Goal: Task Accomplishment & Management: Manage account settings

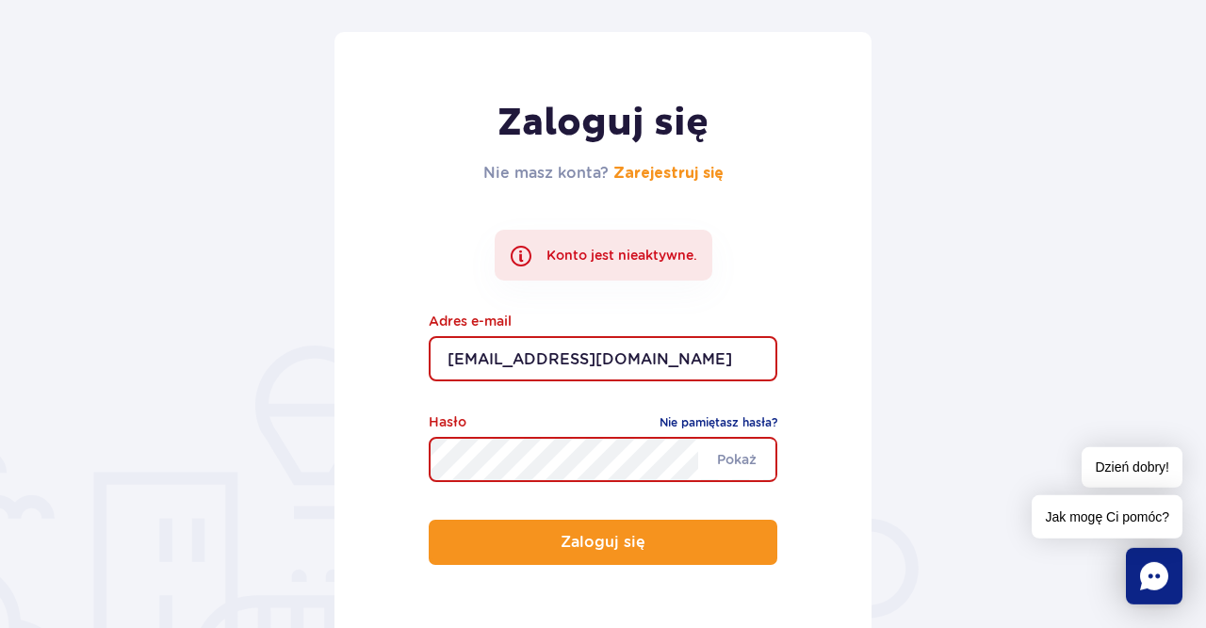
scroll to position [196, 0]
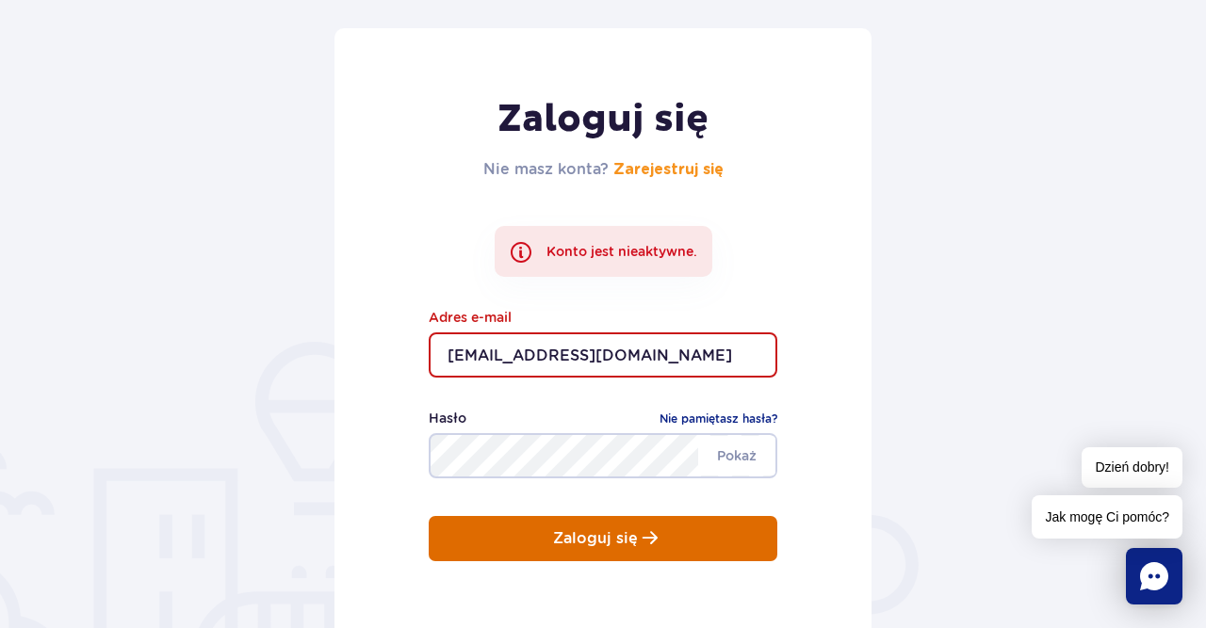
click at [610, 538] on p "Zaloguj się" at bounding box center [595, 538] width 85 height 17
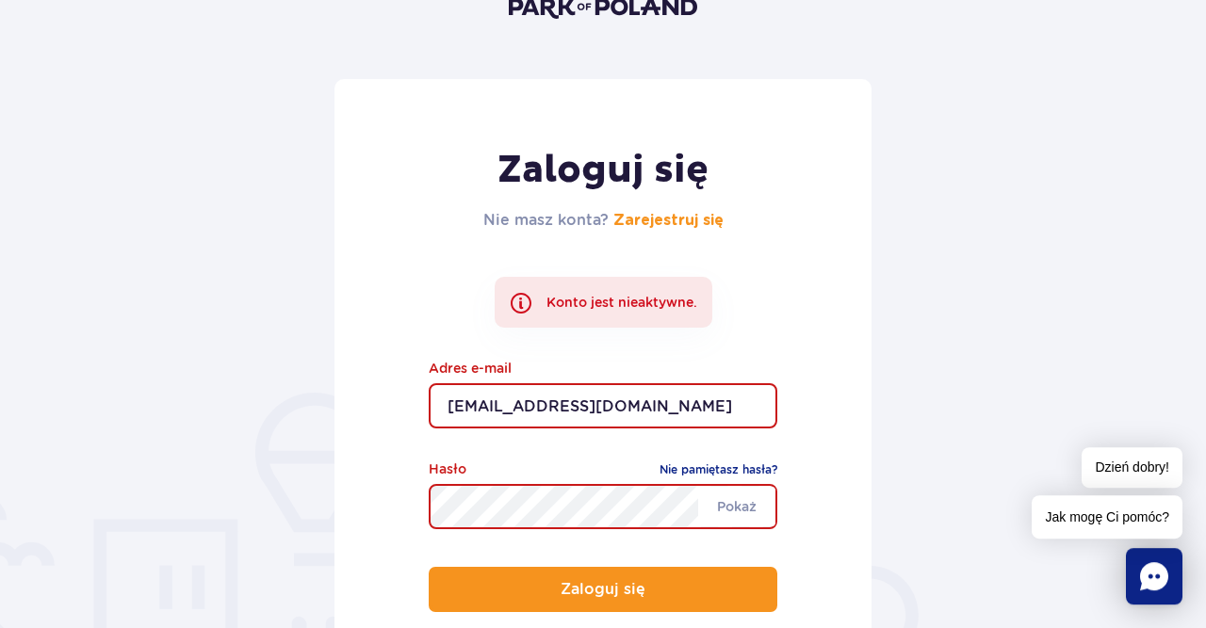
scroll to position [196, 0]
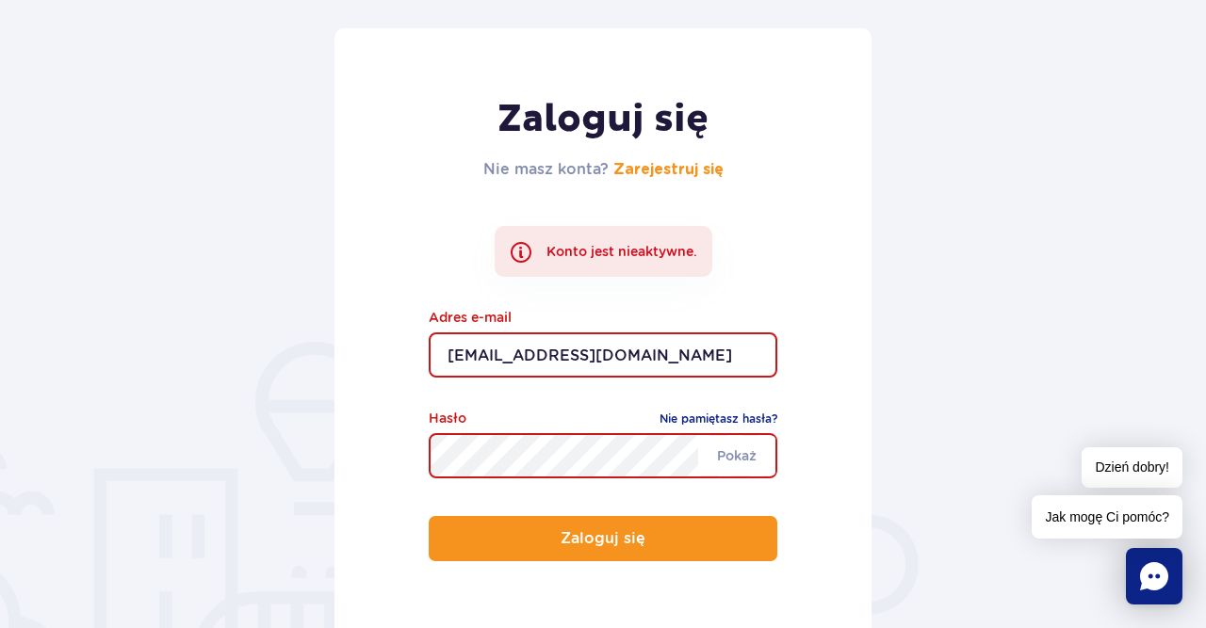
click at [585, 238] on div "Konto jest nieaktywne." at bounding box center [604, 251] width 218 height 51
click at [520, 253] on div "Konto jest nieaktywne." at bounding box center [604, 251] width 218 height 51
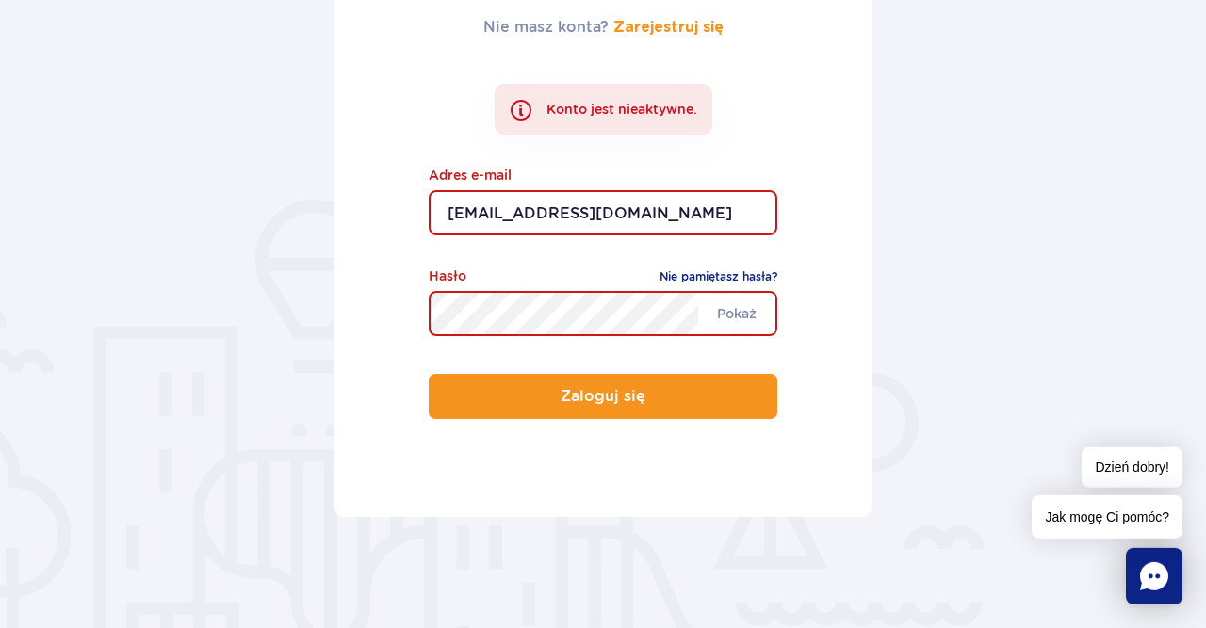
scroll to position [294, 0]
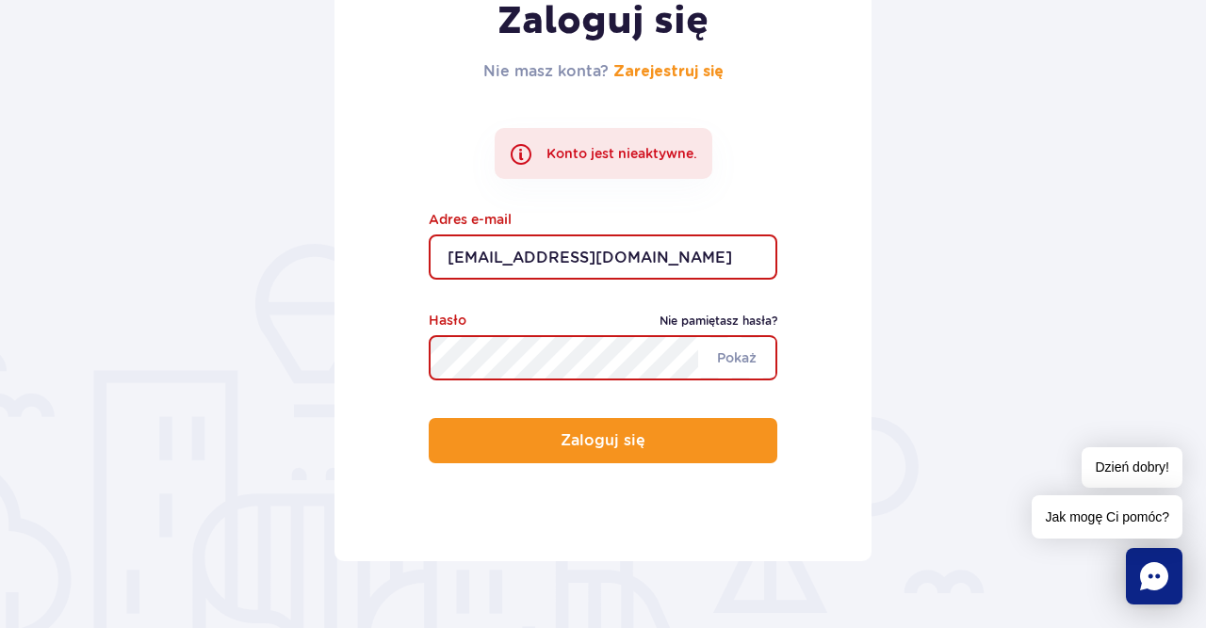
click at [689, 322] on link "Nie pamiętasz hasła?" at bounding box center [718, 321] width 118 height 19
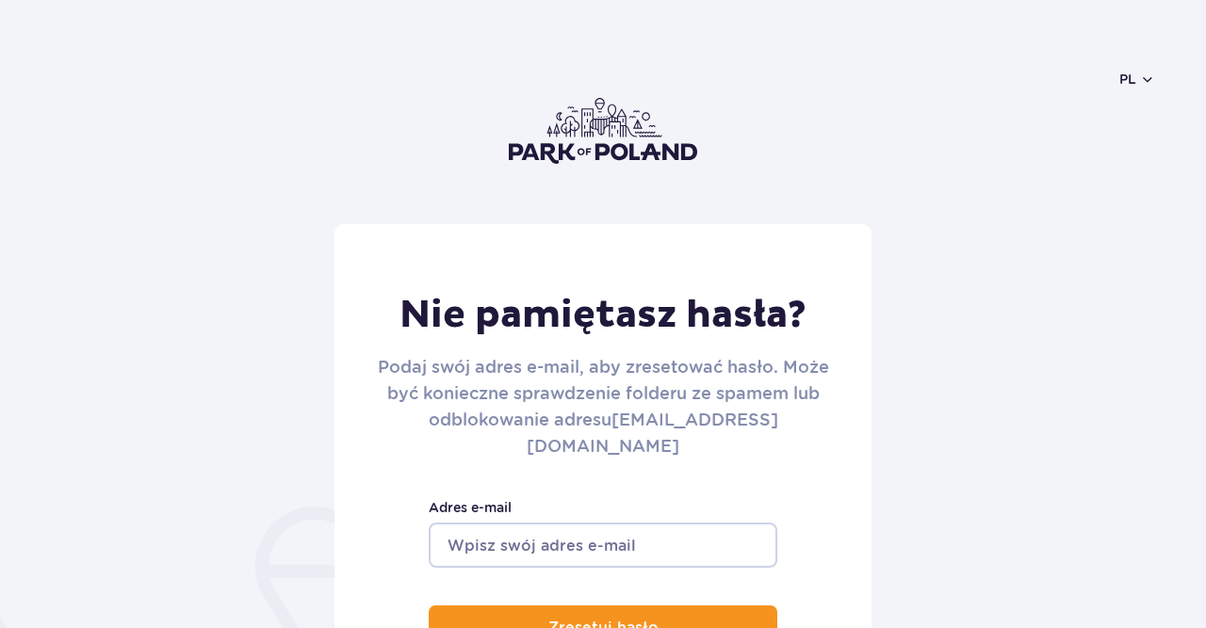
scroll to position [98, 0]
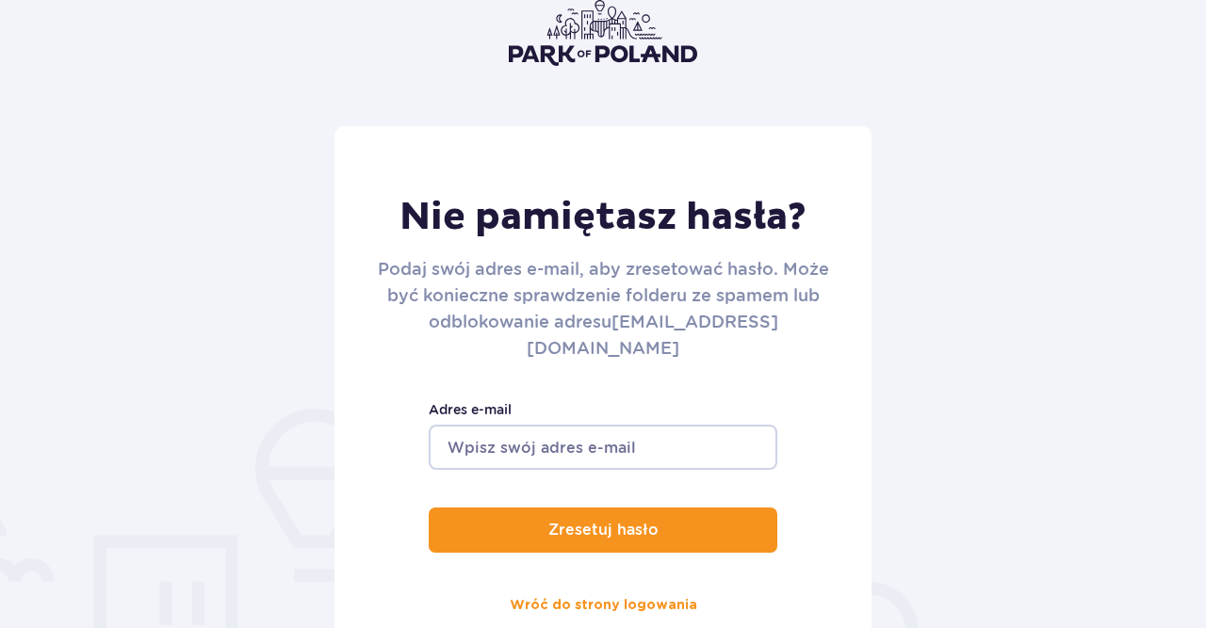
click at [621, 425] on input "Adres e-mail" at bounding box center [603, 447] width 349 height 45
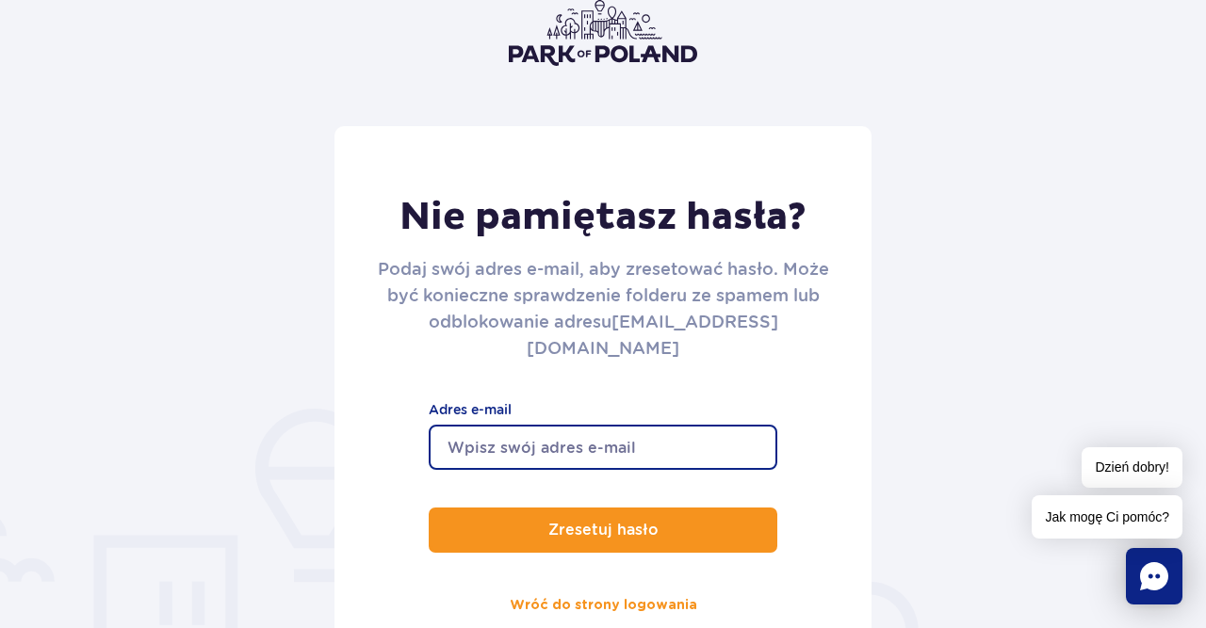
click at [621, 425] on input "Adres e-mail" at bounding box center [603, 447] width 349 height 45
type input "[EMAIL_ADDRESS][DOMAIN_NAME]"
click at [429, 508] on button "Zresetuj hasło" at bounding box center [603, 530] width 349 height 45
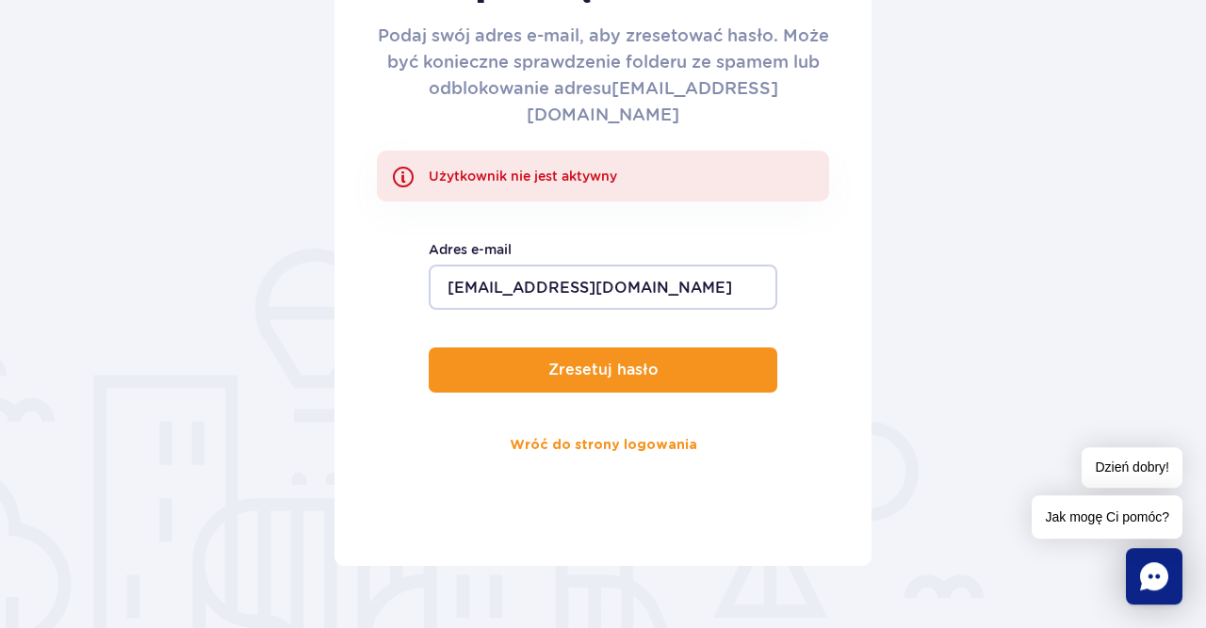
scroll to position [392, 0]
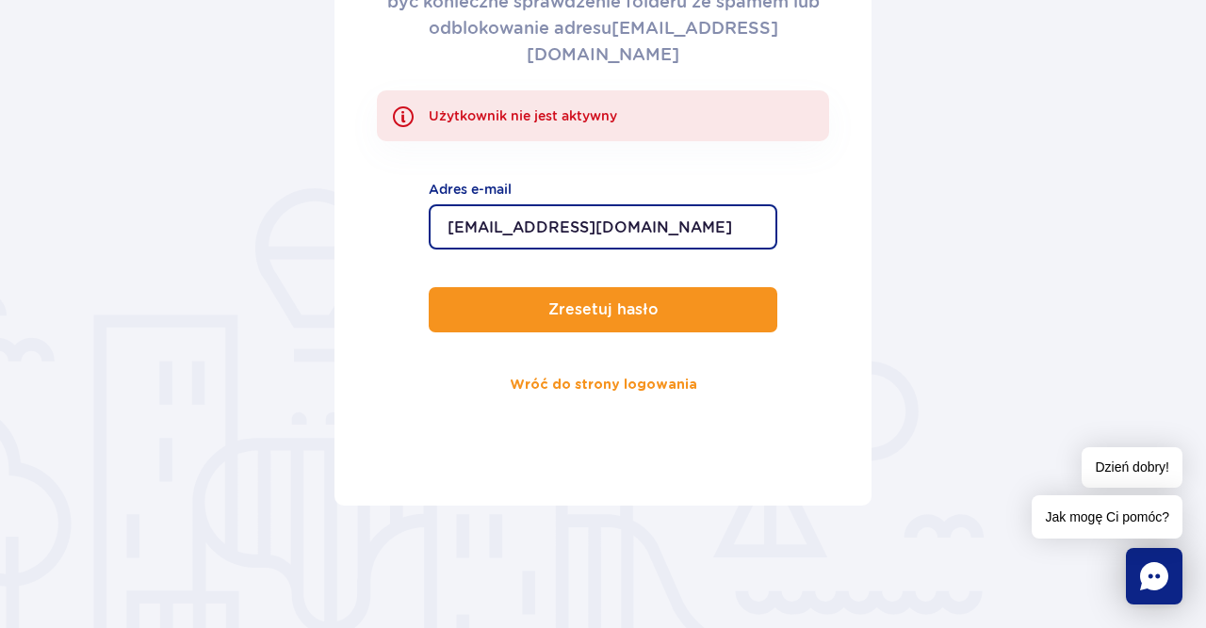
click at [671, 204] on input "[EMAIL_ADDRESS][DOMAIN_NAME]" at bounding box center [603, 226] width 349 height 45
type input "u"
type input "ustepien@vp.pl"
click at [636, 363] on link "Wróć do strony logowania" at bounding box center [603, 385] width 187 height 45
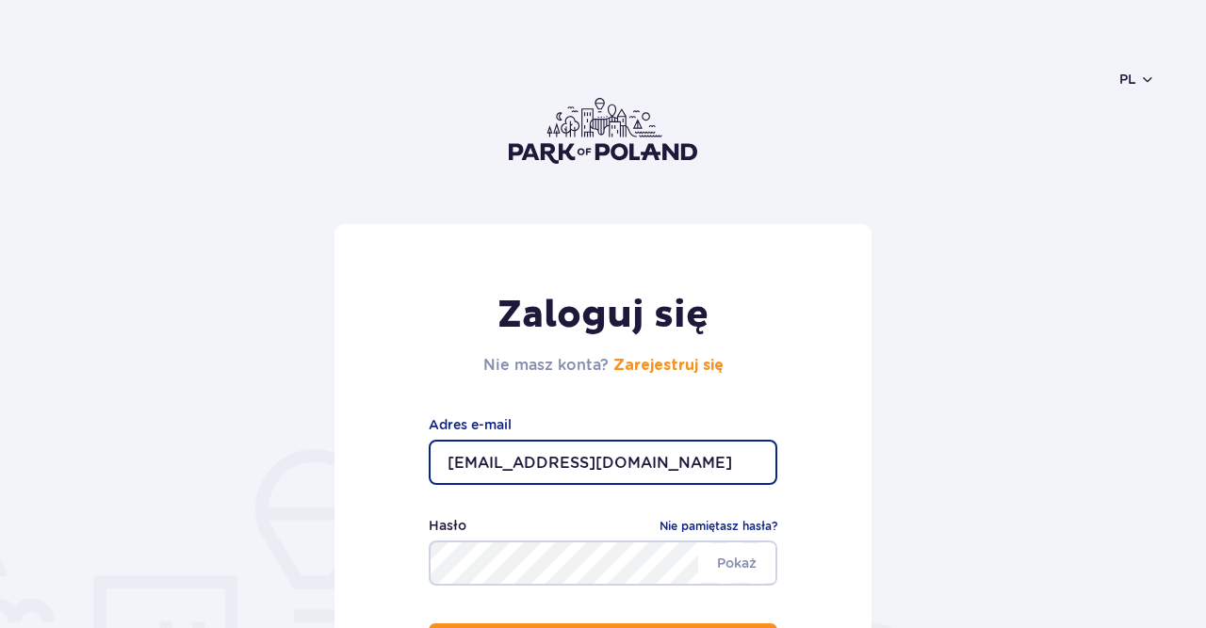
click at [632, 451] on input "[EMAIL_ADDRESS][DOMAIN_NAME]" at bounding box center [603, 462] width 349 height 45
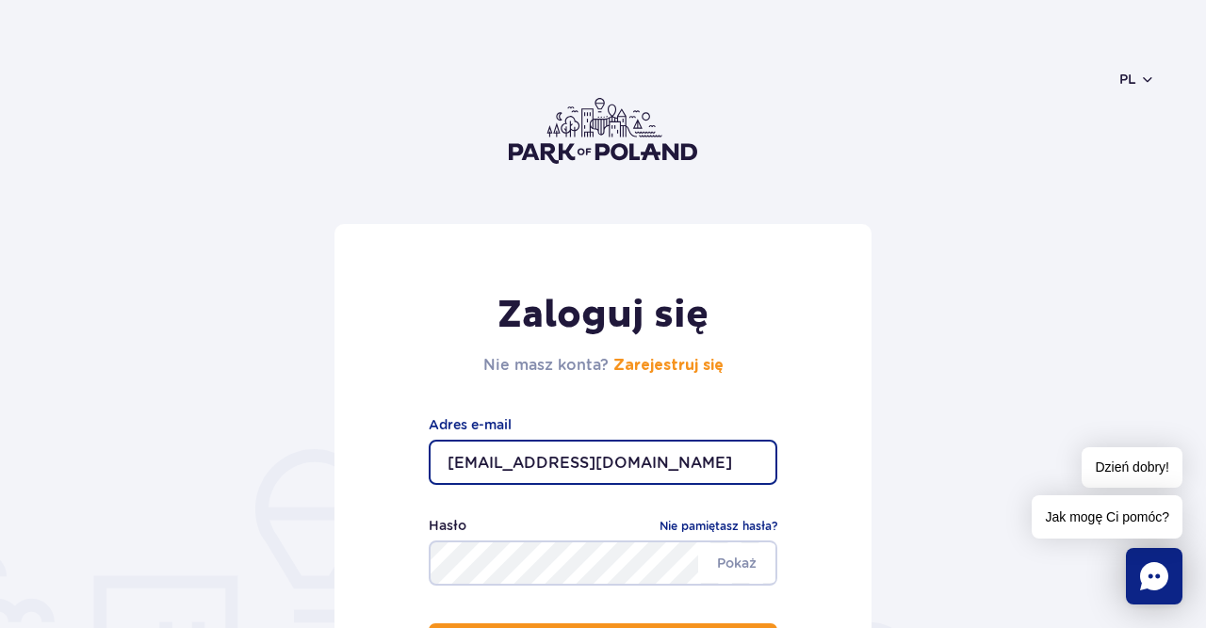
type input "ustepien@vp.pl"
click at [849, 410] on div "Zaloguj się Nie masz konta? Zarejestruj się ustepien@vp.pl Adres e-mail Pokaż H…" at bounding box center [602, 495] width 537 height 543
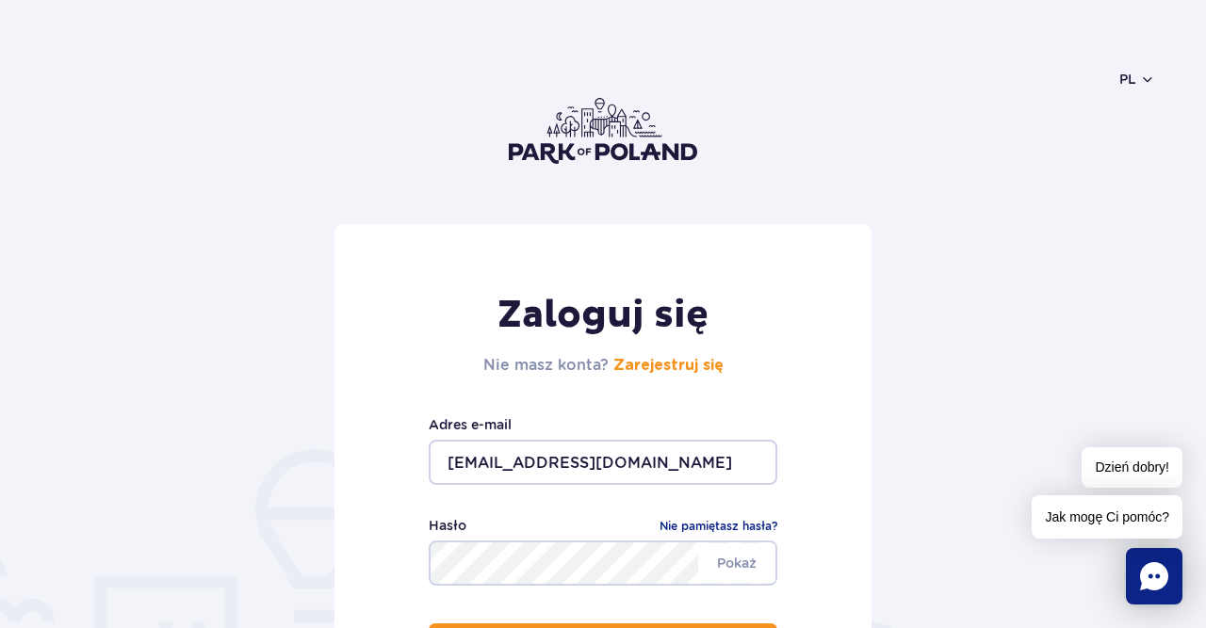
scroll to position [196, 0]
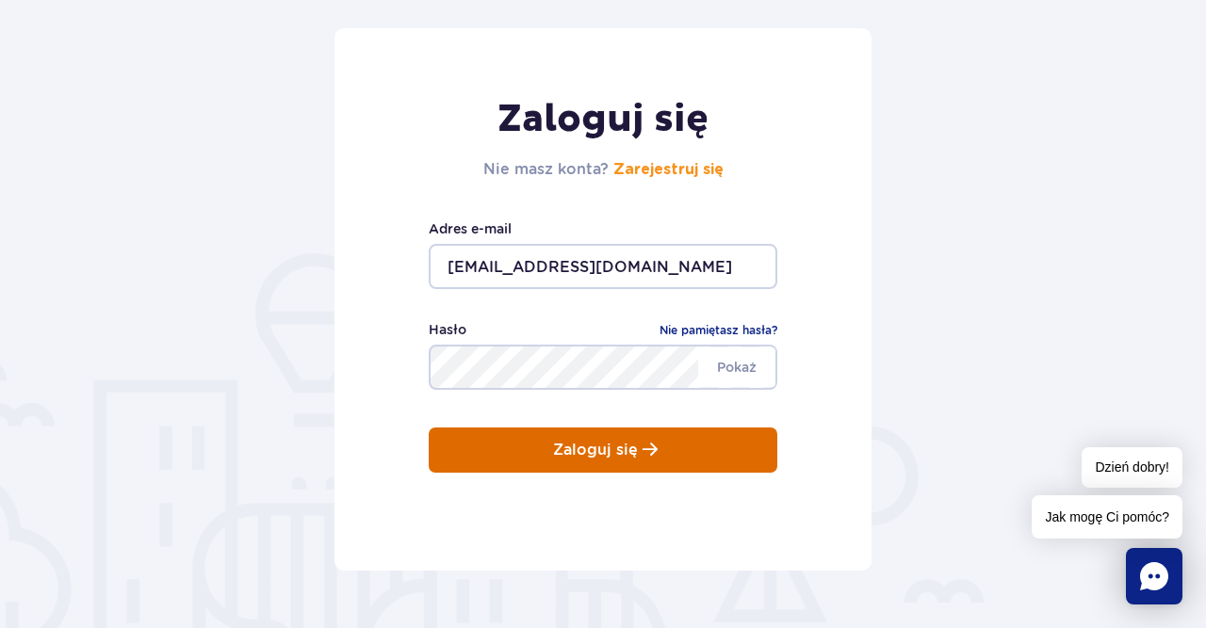
click at [666, 447] on button "Zaloguj się" at bounding box center [603, 450] width 349 height 45
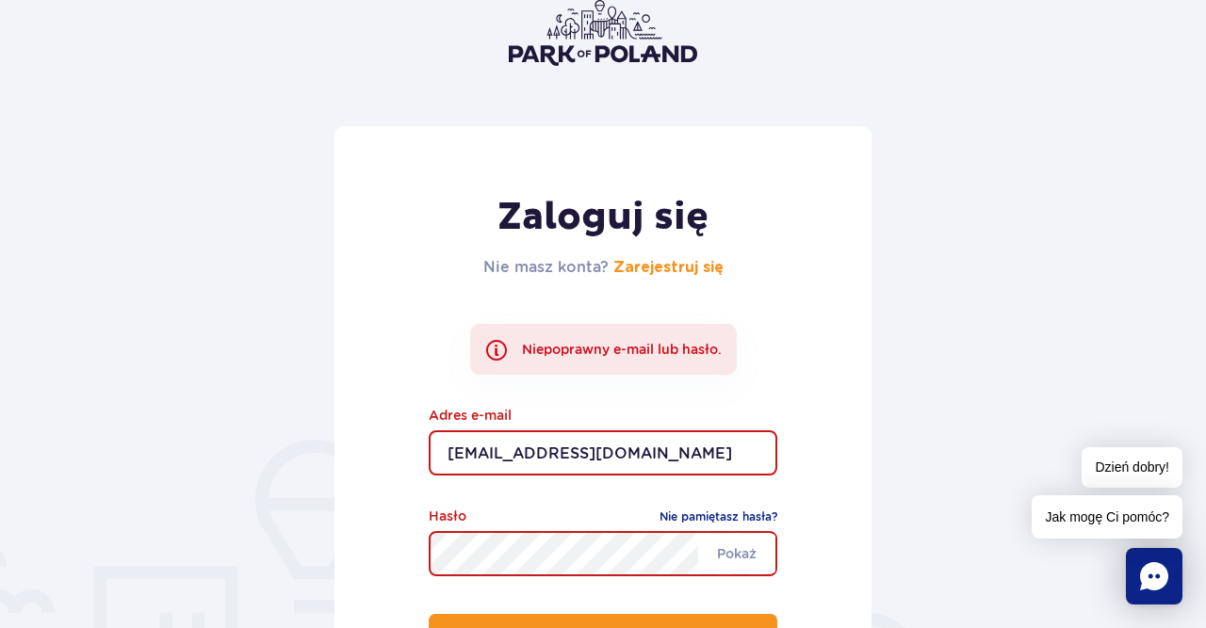
scroll to position [196, 0]
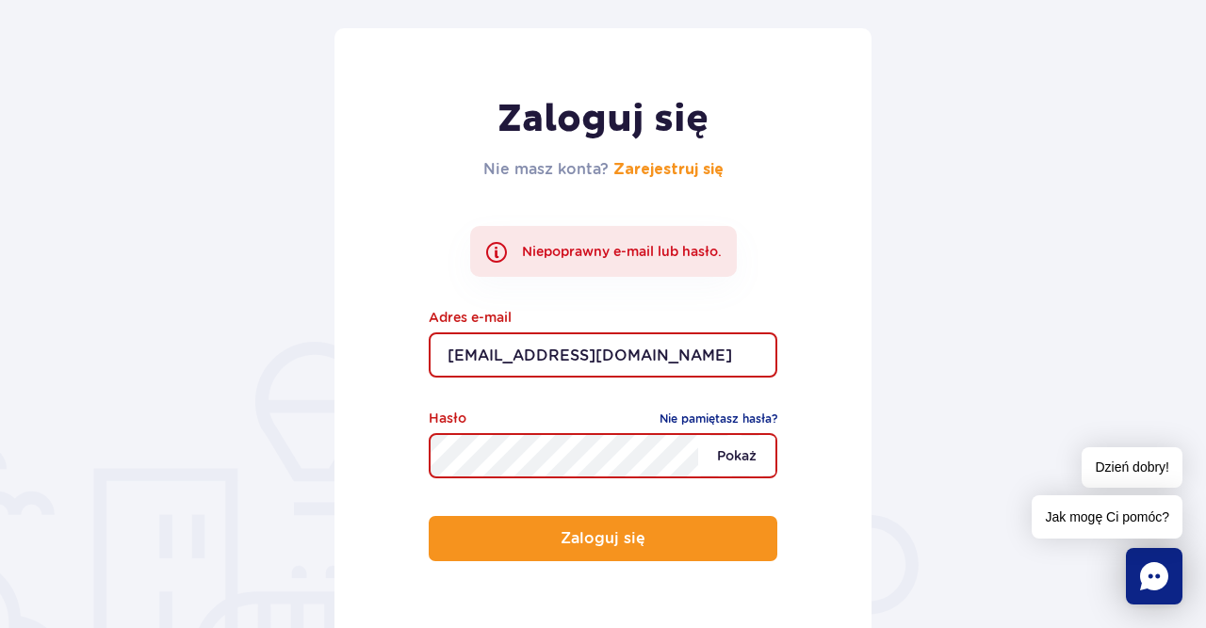
click at [746, 454] on span "Pokaż" at bounding box center [736, 456] width 77 height 40
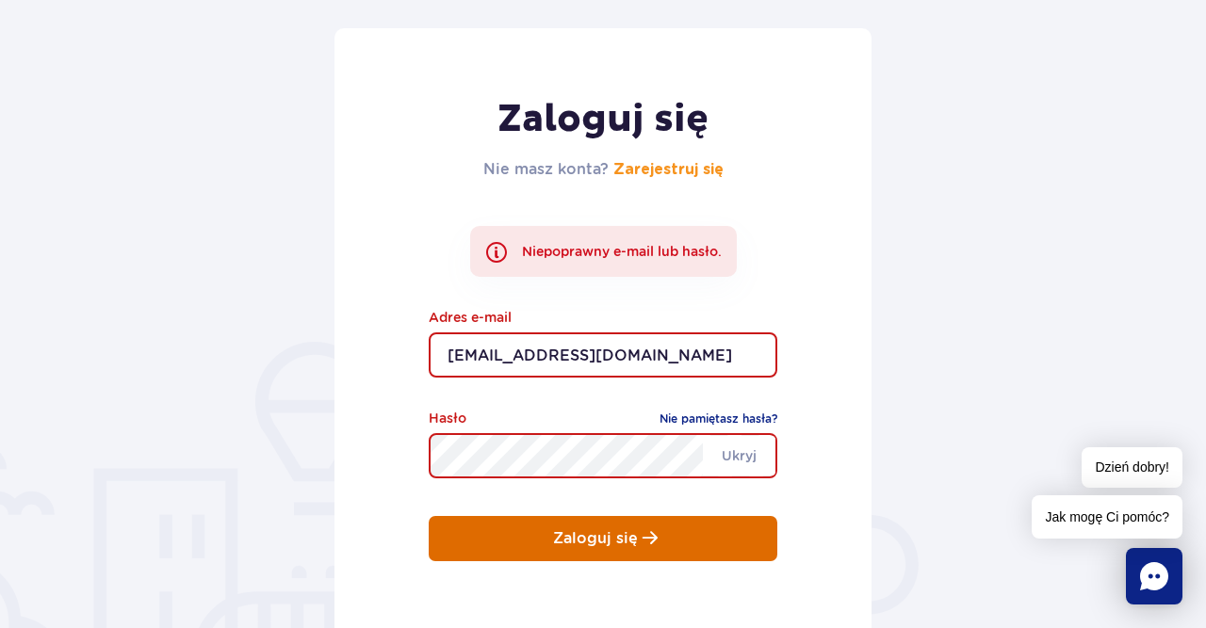
click at [612, 534] on p "Zaloguj się" at bounding box center [595, 538] width 85 height 17
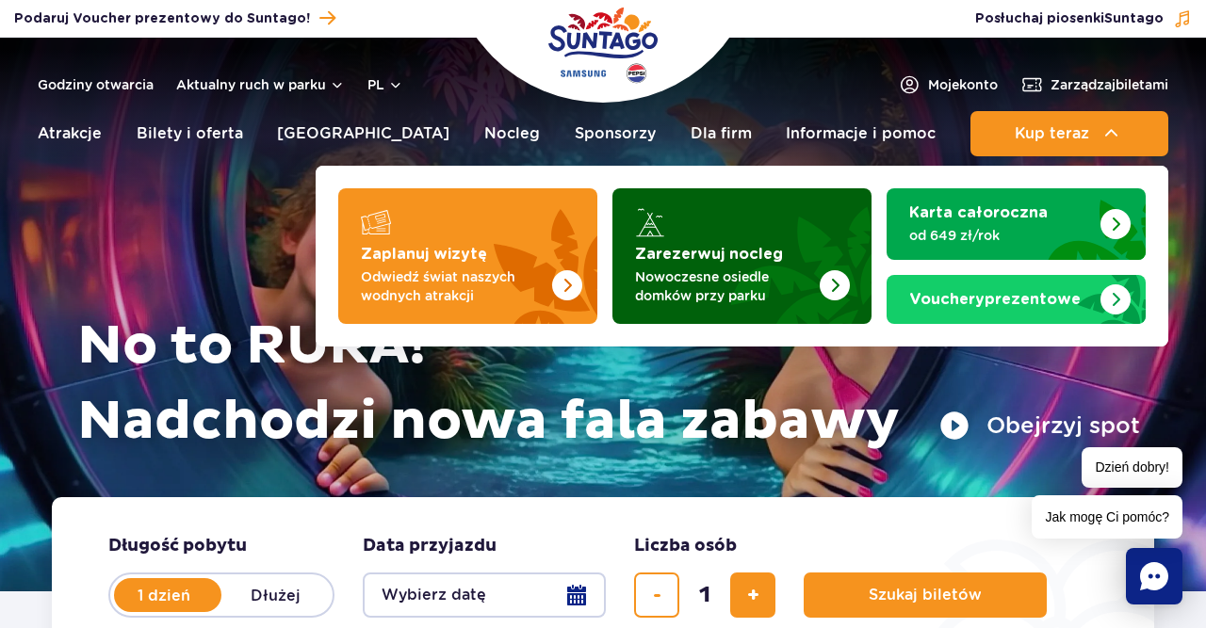
click at [820, 281] on img "Zarezerwuj nocleg" at bounding box center [835, 285] width 30 height 30
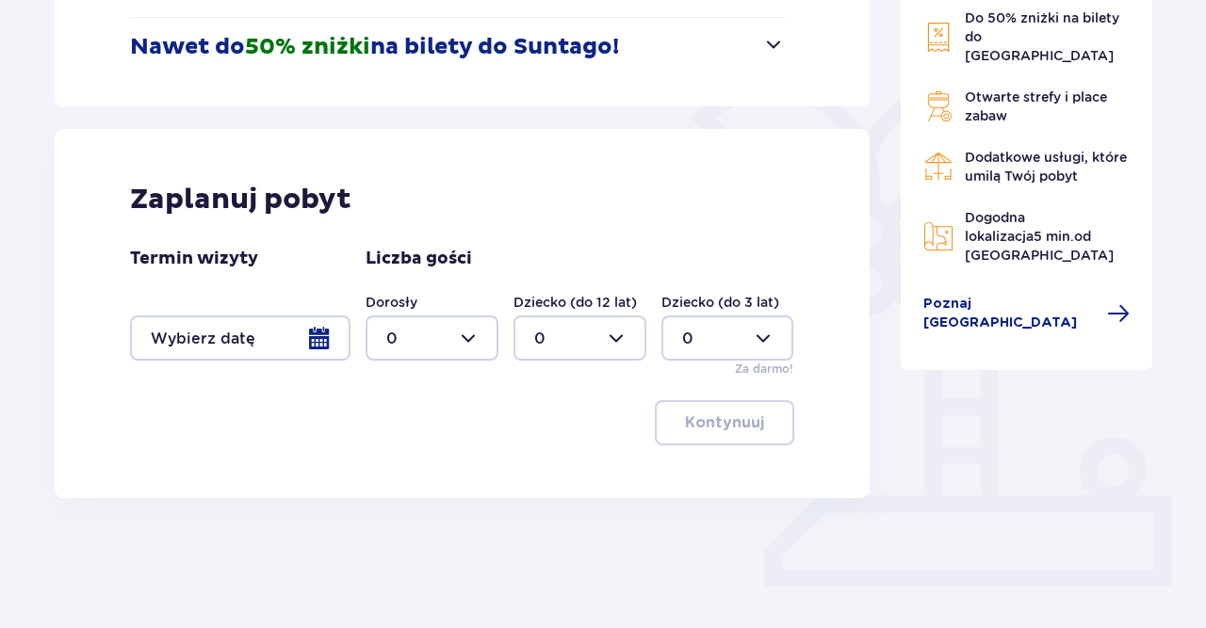
scroll to position [392, 0]
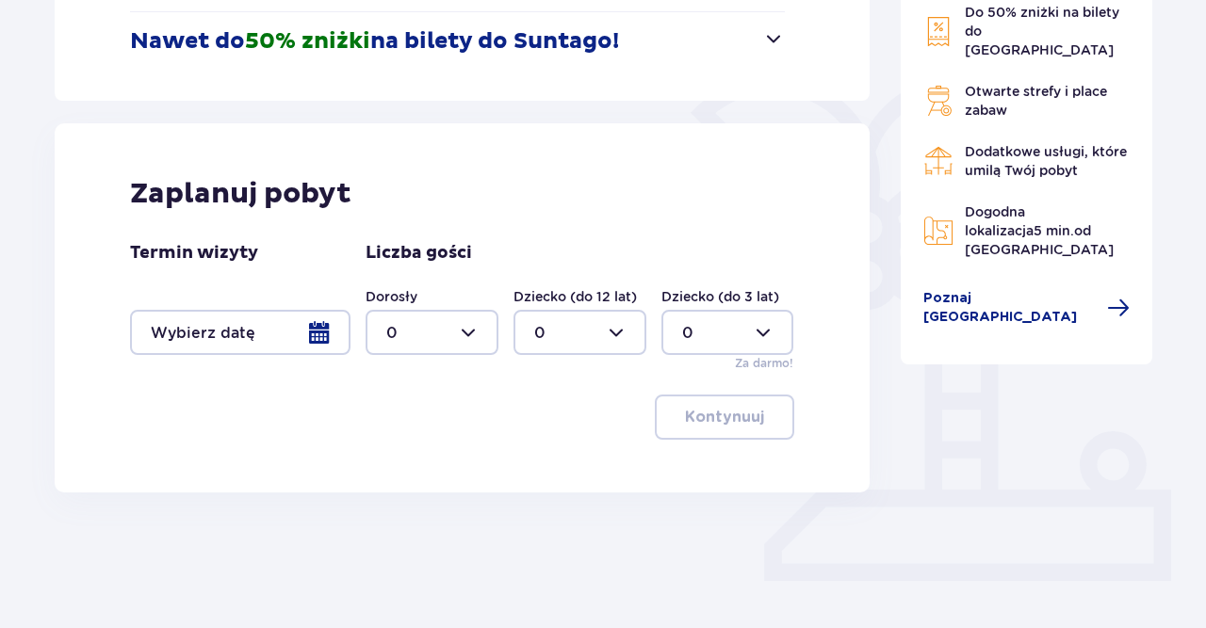
click at [317, 331] on div at bounding box center [240, 332] width 220 height 45
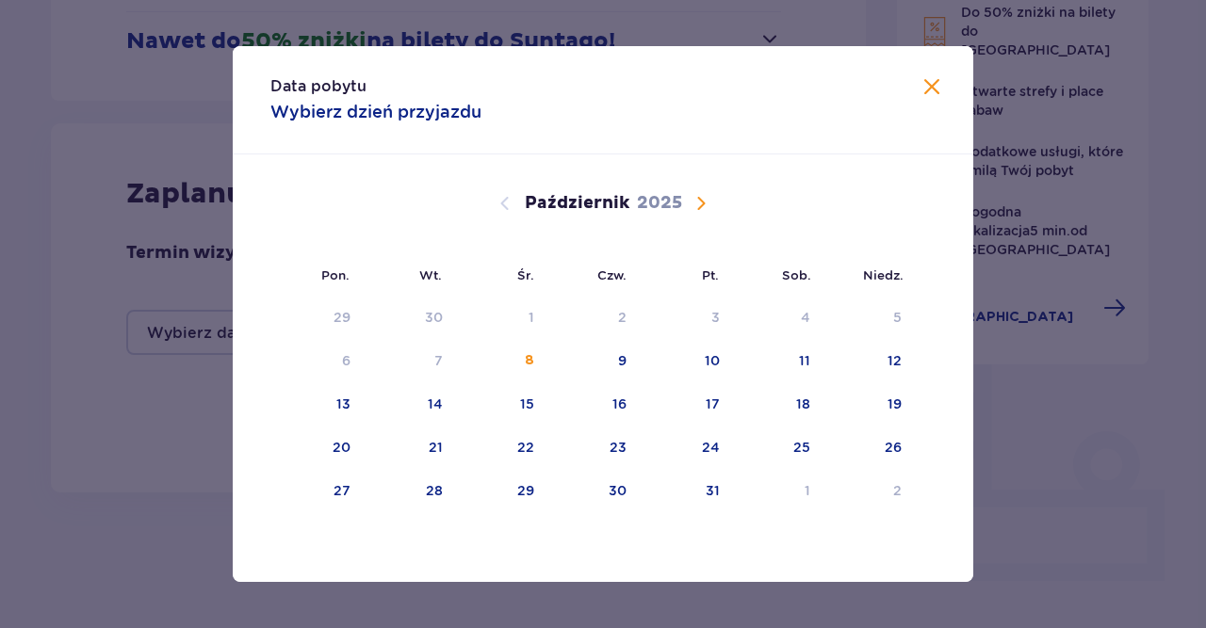
click at [706, 205] on span "Następny miesiąc" at bounding box center [701, 203] width 23 height 23
click at [530, 356] on div "5" at bounding box center [529, 360] width 8 height 19
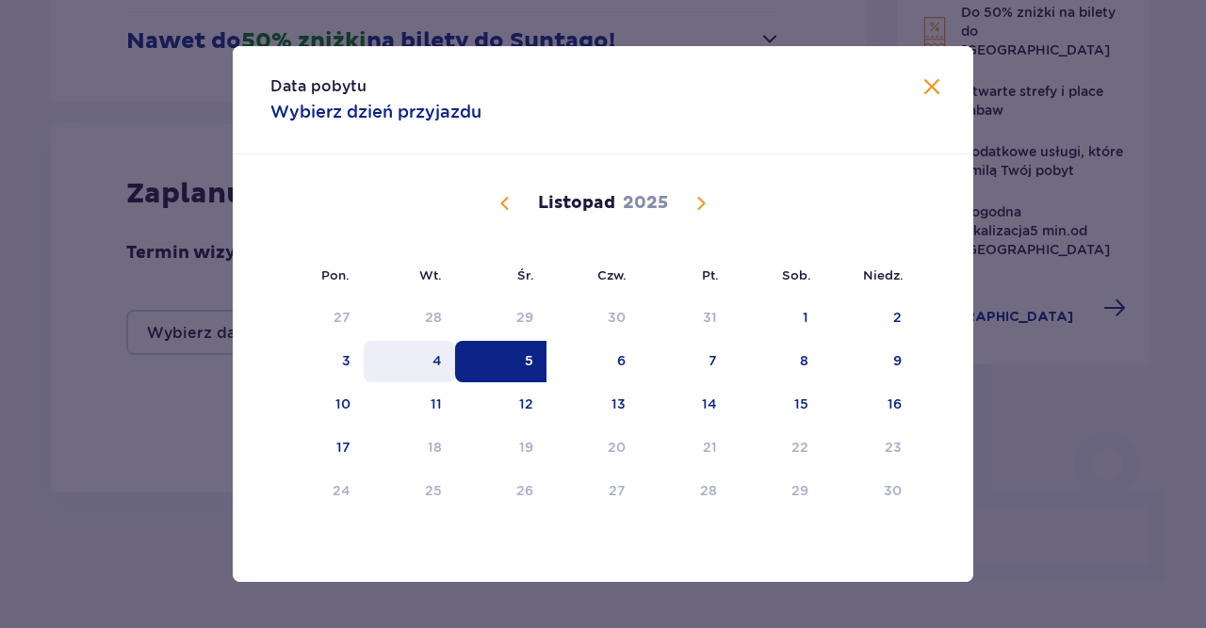
click at [432, 363] on div "4" at bounding box center [436, 360] width 9 height 19
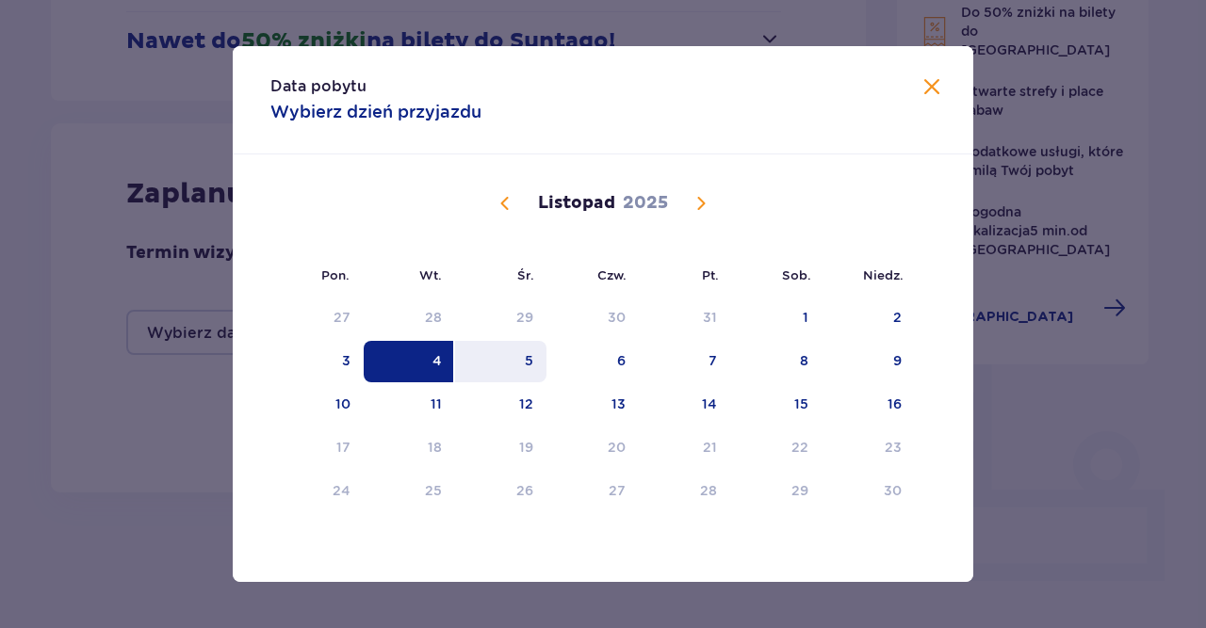
click at [522, 353] on div "5" at bounding box center [500, 361] width 91 height 41
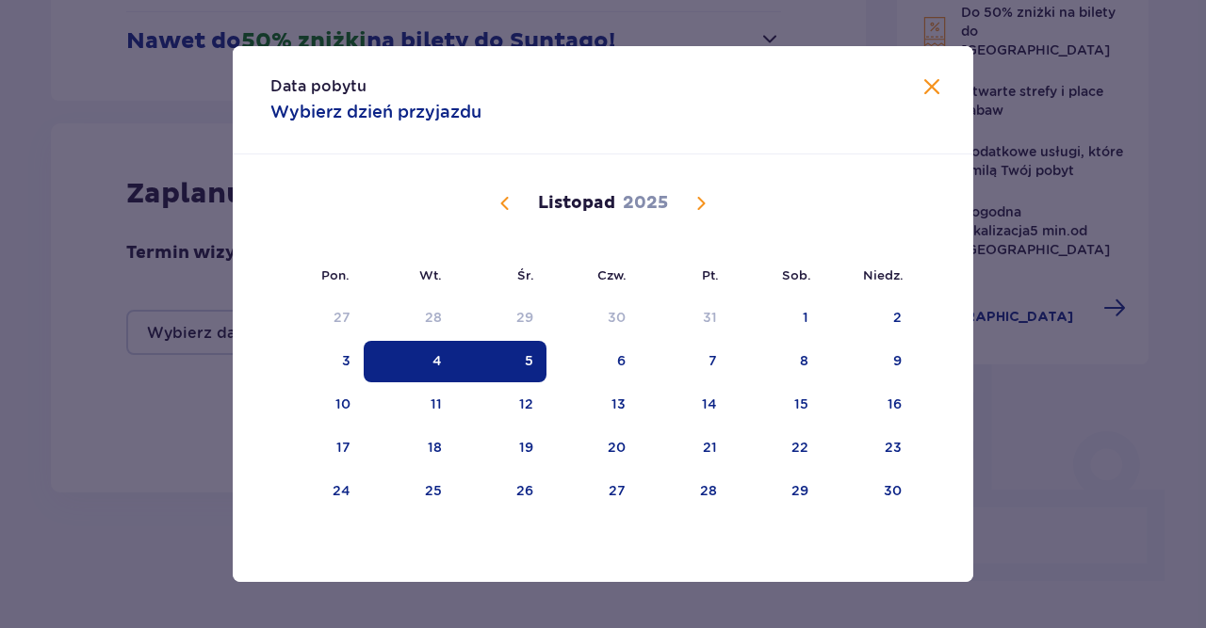
type input "04.11.25 - 05.11.25"
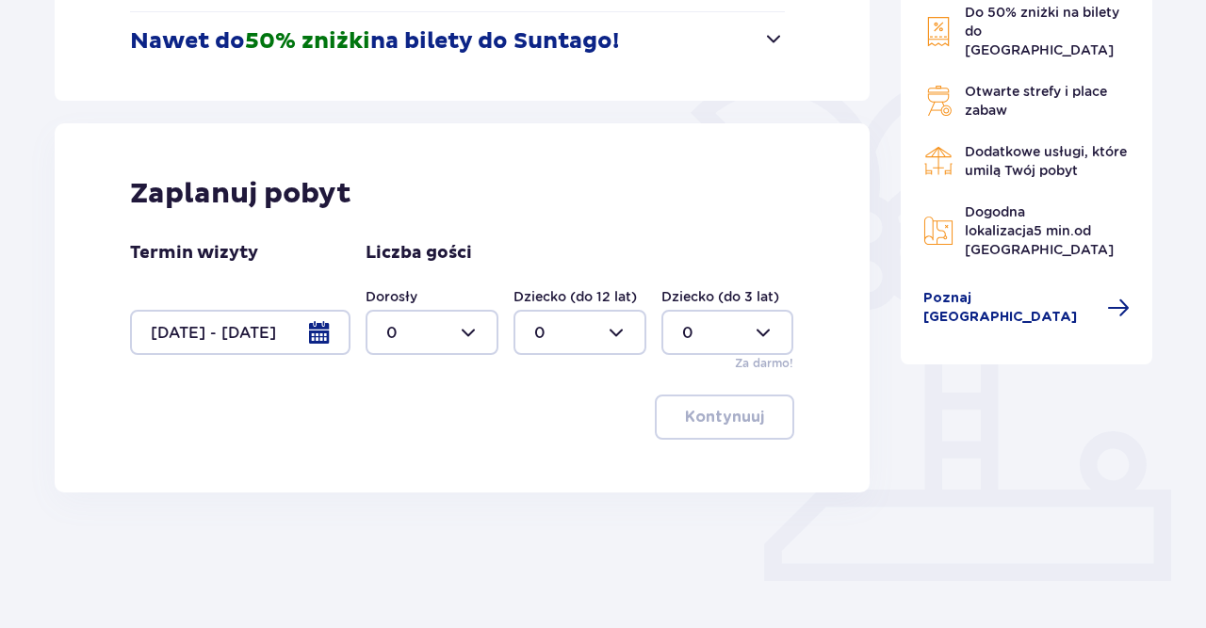
click at [464, 333] on div at bounding box center [431, 332] width 133 height 45
click at [388, 468] on p "2" at bounding box center [390, 468] width 9 height 21
type input "2"
click at [734, 421] on p "Kontynuuj" at bounding box center [724, 417] width 79 height 21
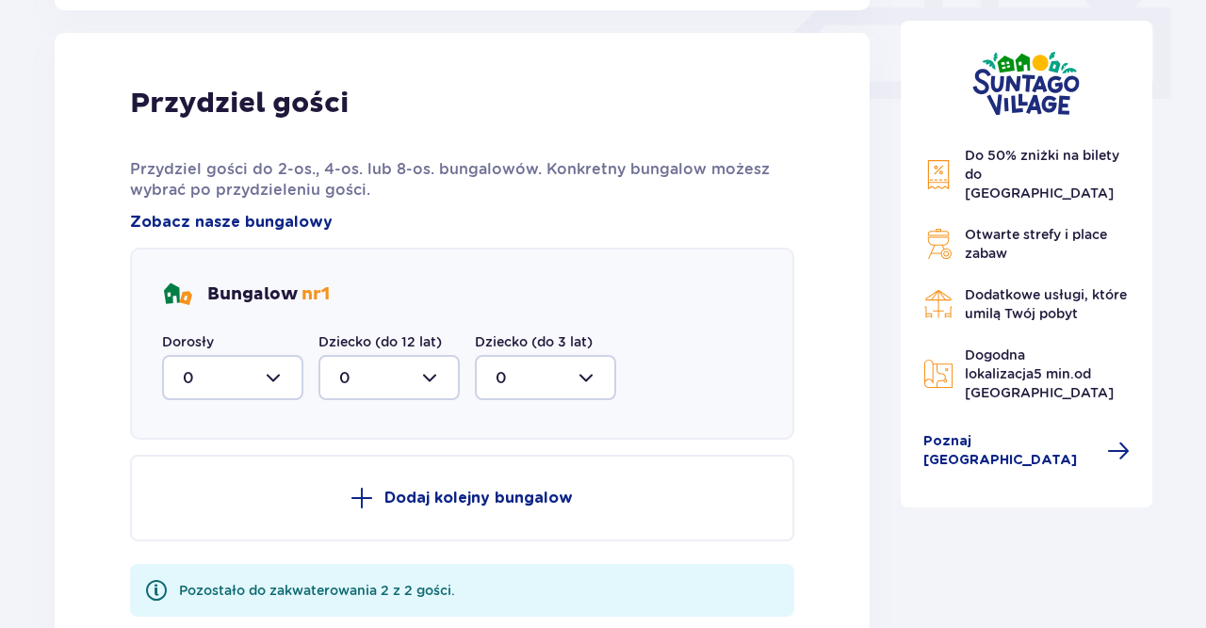
scroll to position [884, 0]
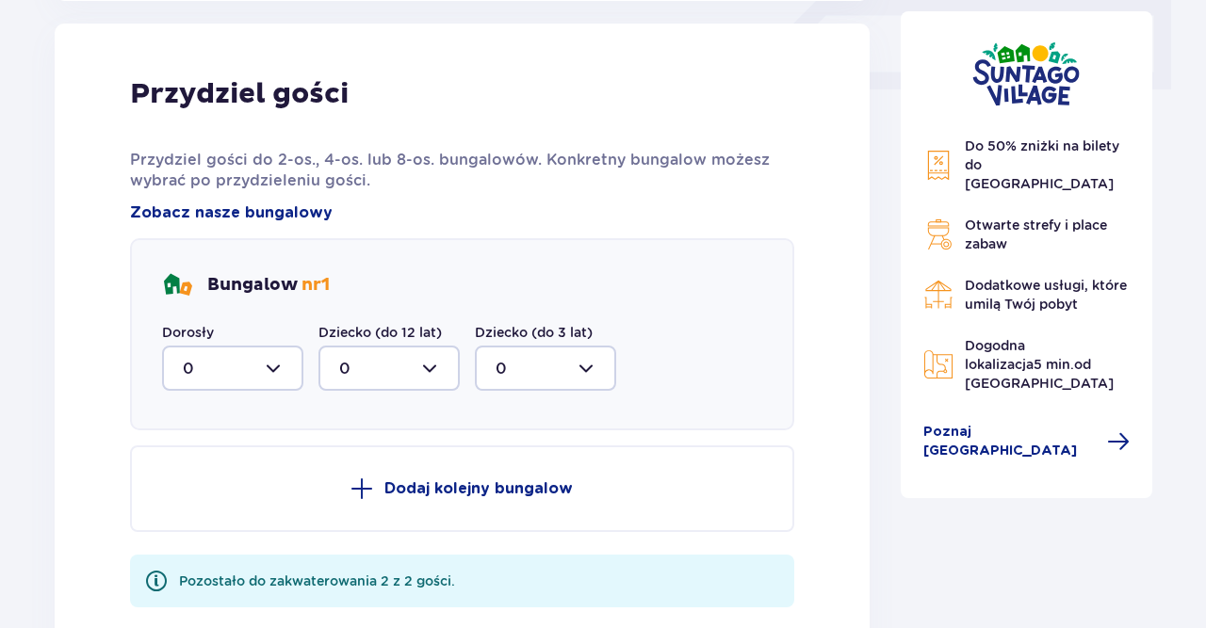
click at [276, 365] on div at bounding box center [232, 368] width 141 height 45
click at [187, 495] on p "2" at bounding box center [187, 505] width 9 height 21
type input "2"
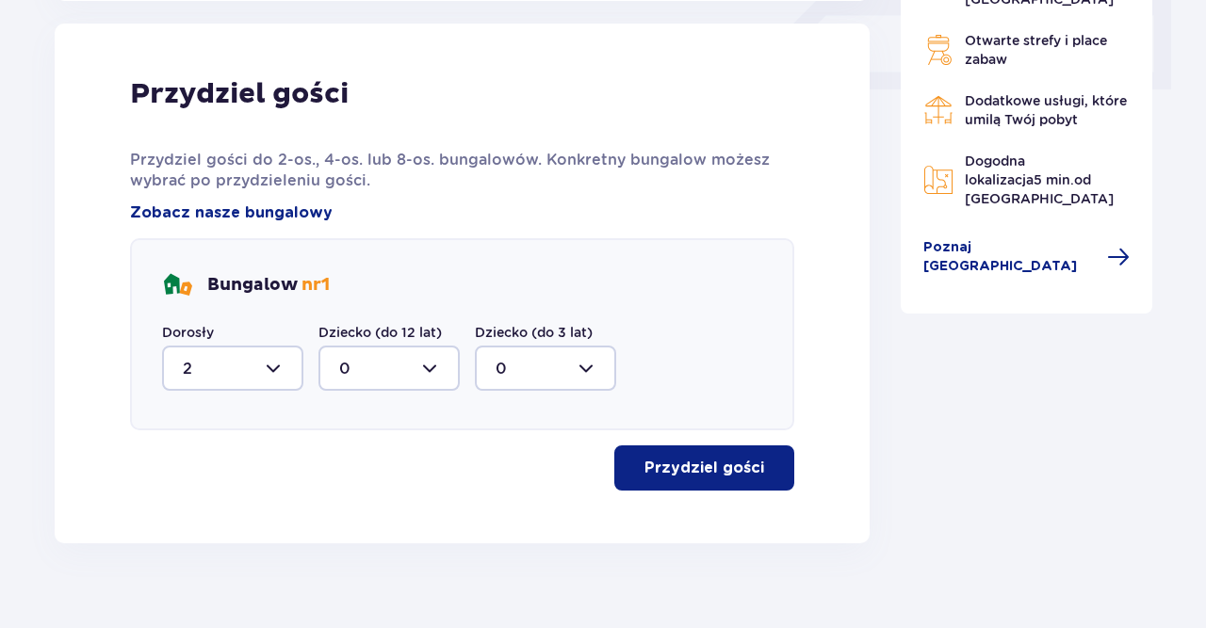
click at [668, 474] on p "Przydziel gości" at bounding box center [704, 468] width 120 height 21
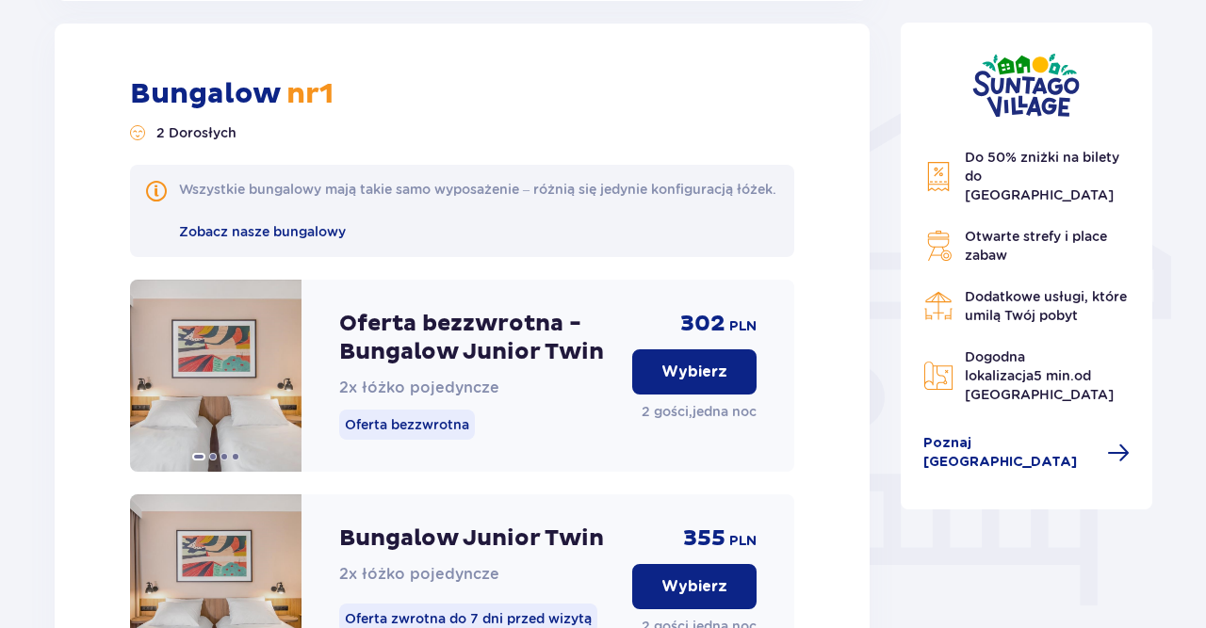
scroll to position [1622, 0]
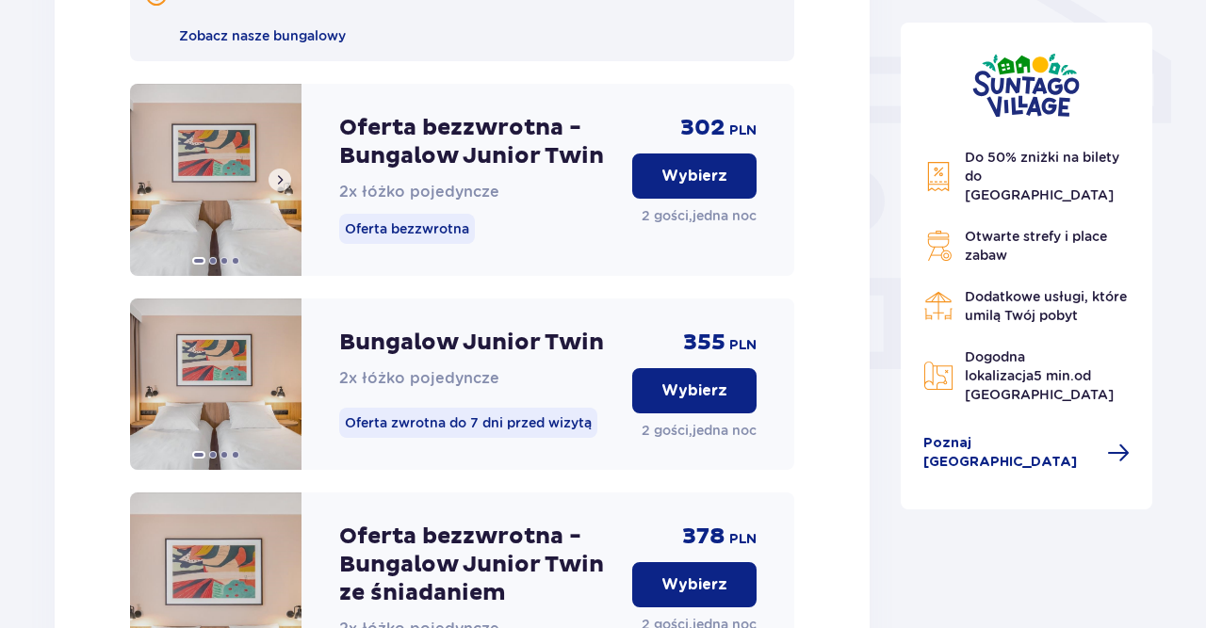
click at [241, 190] on img at bounding box center [215, 180] width 171 height 192
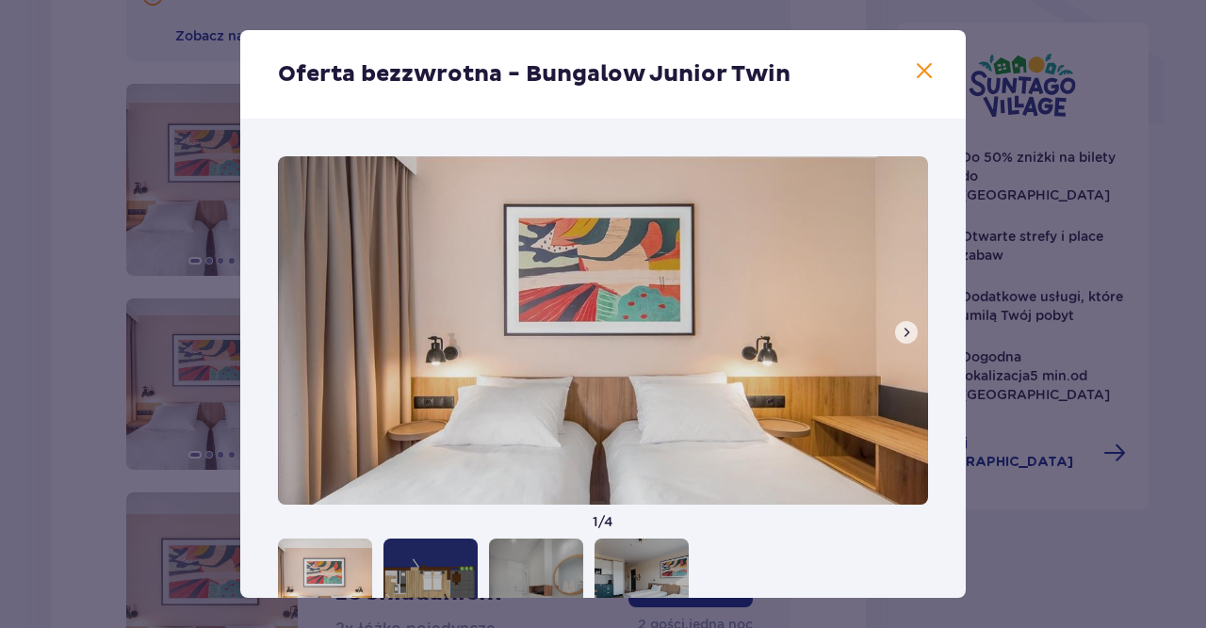
click at [909, 337] on span at bounding box center [906, 332] width 15 height 15
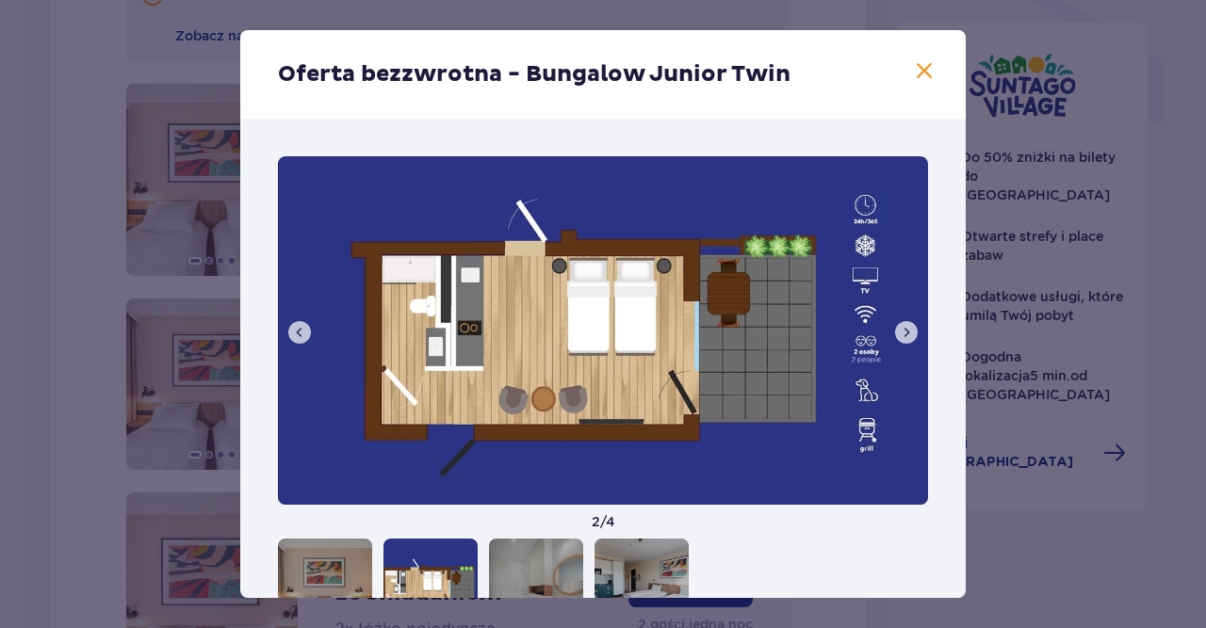
click at [907, 333] on span at bounding box center [906, 332] width 15 height 15
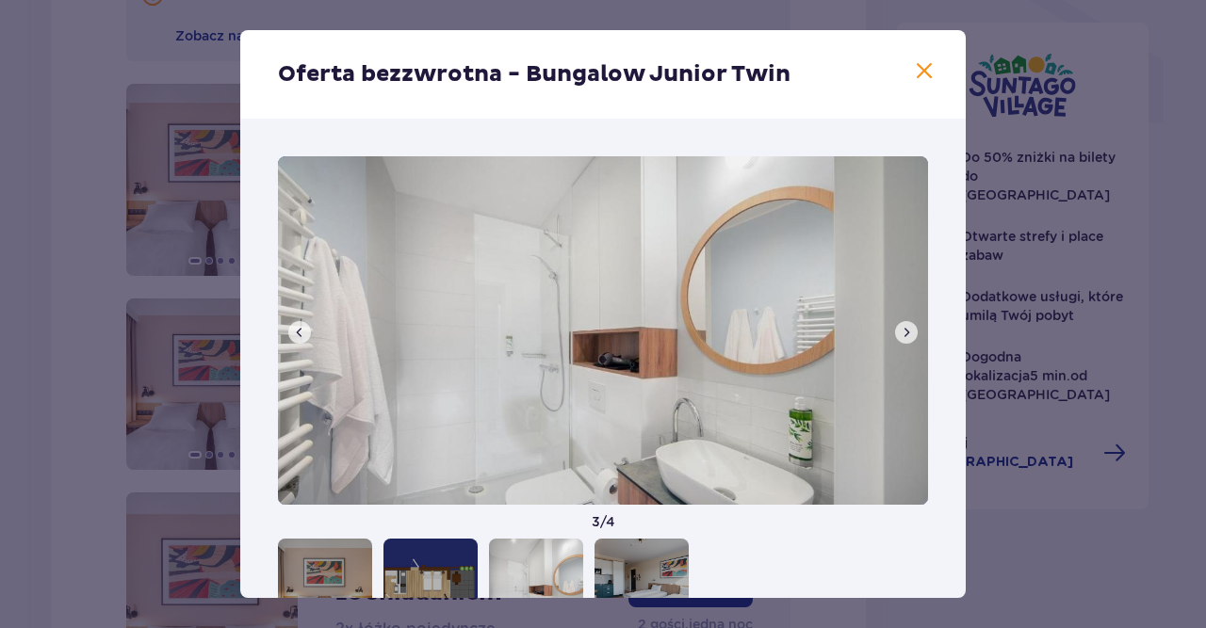
click at [907, 333] on span at bounding box center [906, 332] width 15 height 15
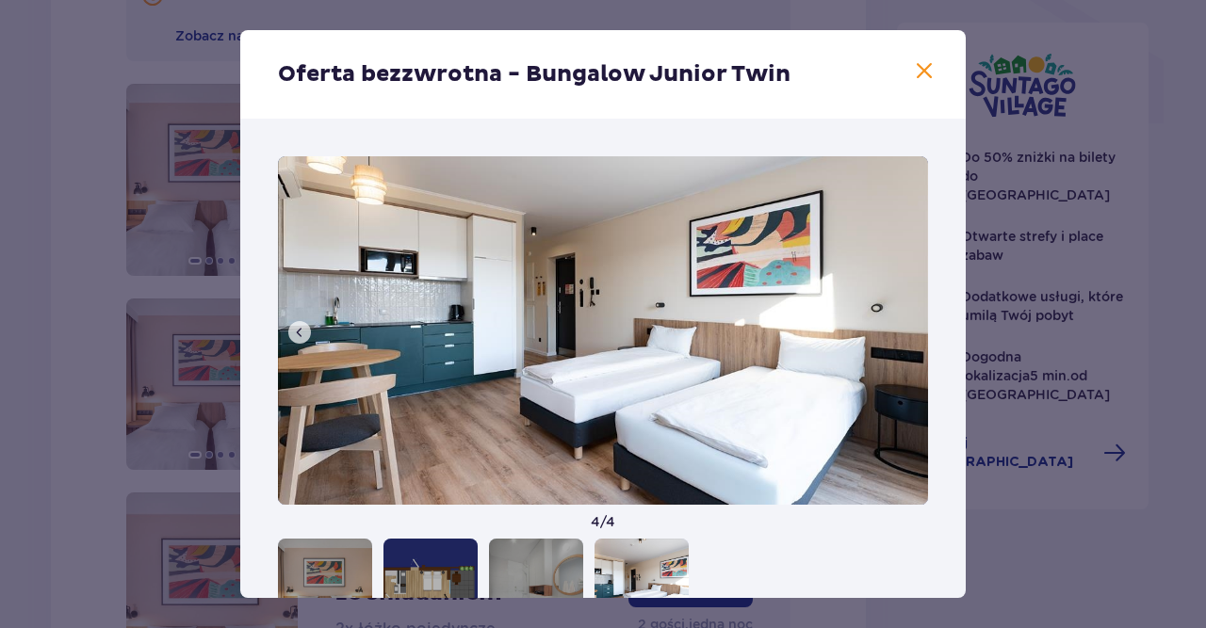
click at [907, 333] on img at bounding box center [603, 330] width 650 height 349
click at [924, 68] on span at bounding box center [924, 71] width 23 height 23
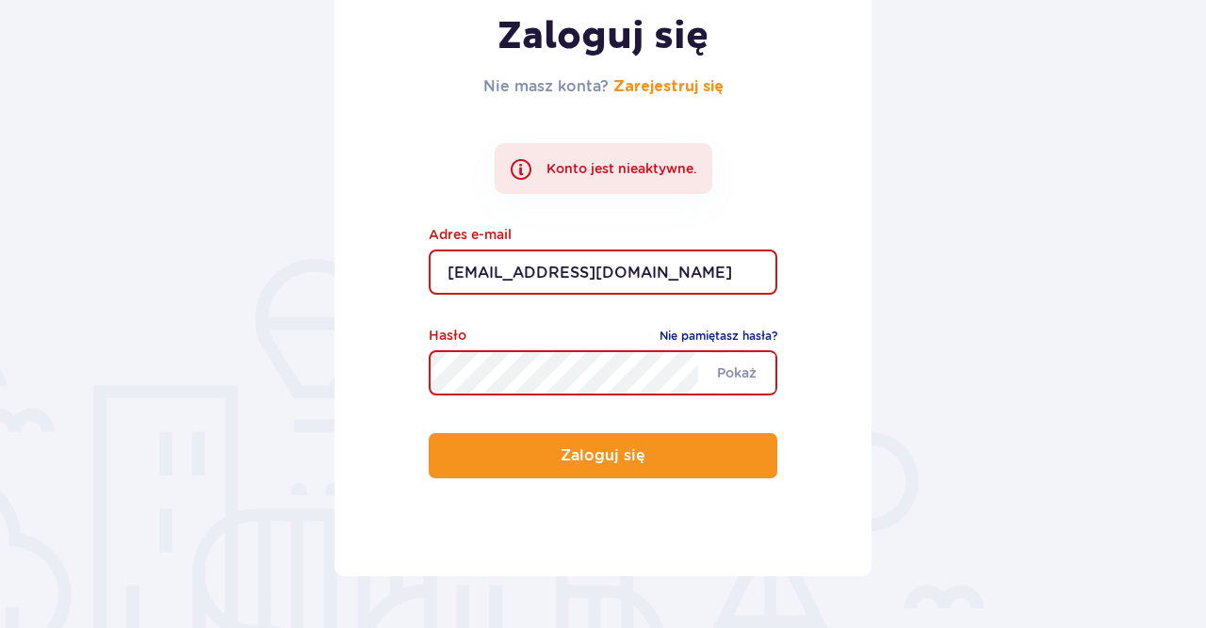
scroll to position [294, 0]
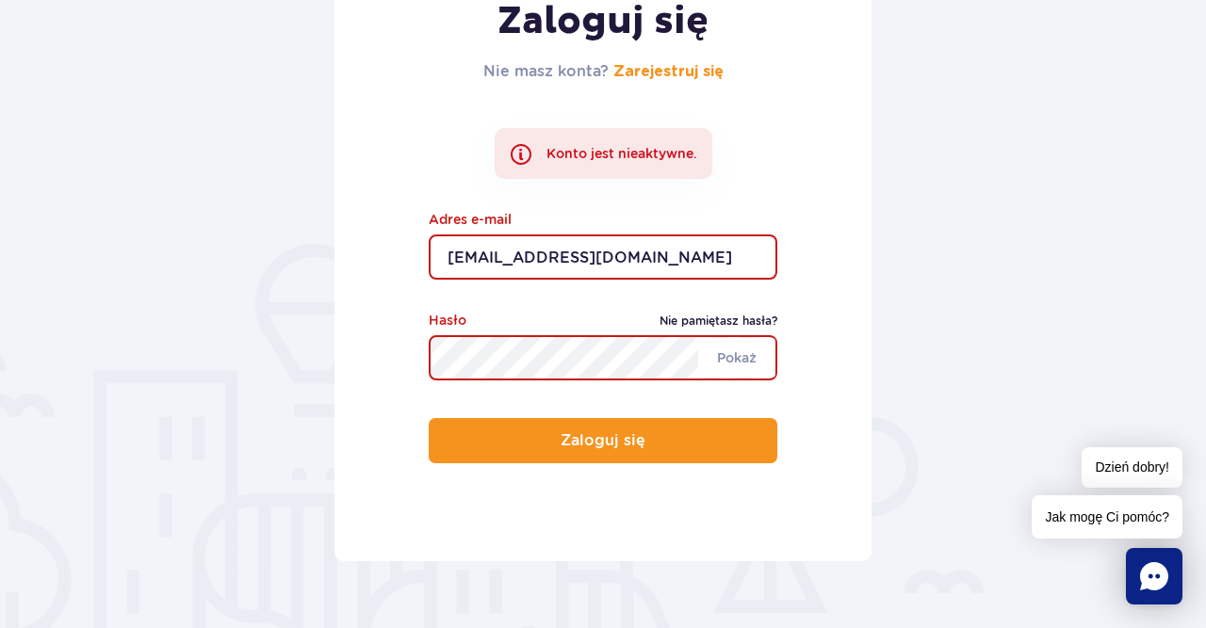
click at [700, 317] on link "Nie pamiętasz hasła?" at bounding box center [718, 321] width 118 height 19
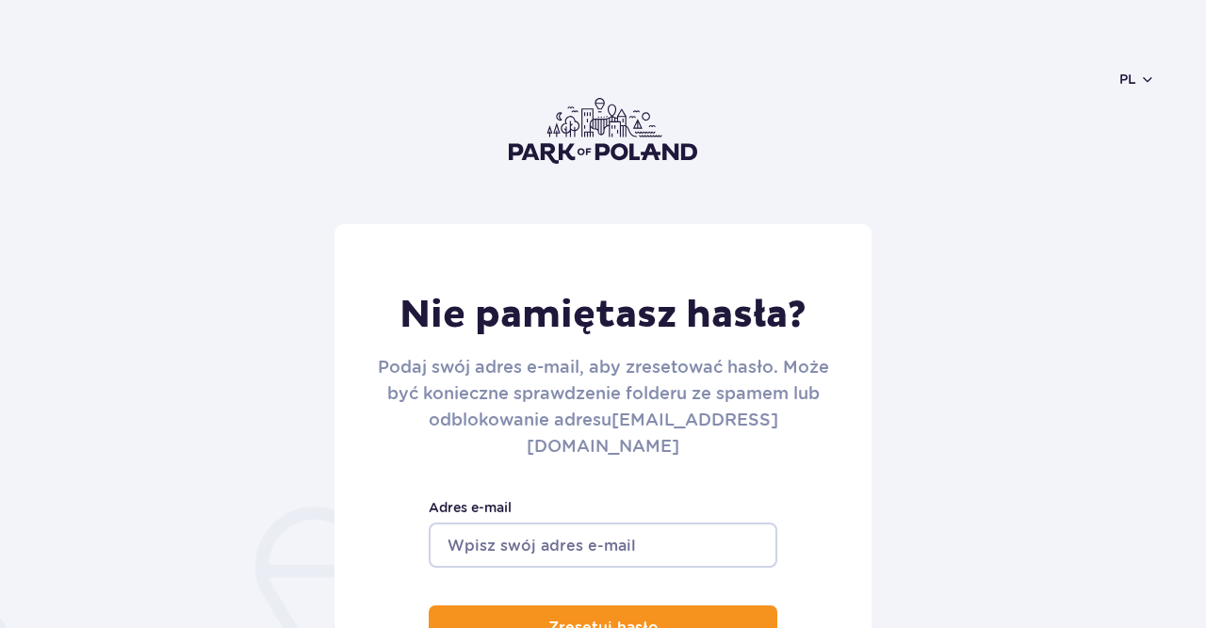
scroll to position [294, 0]
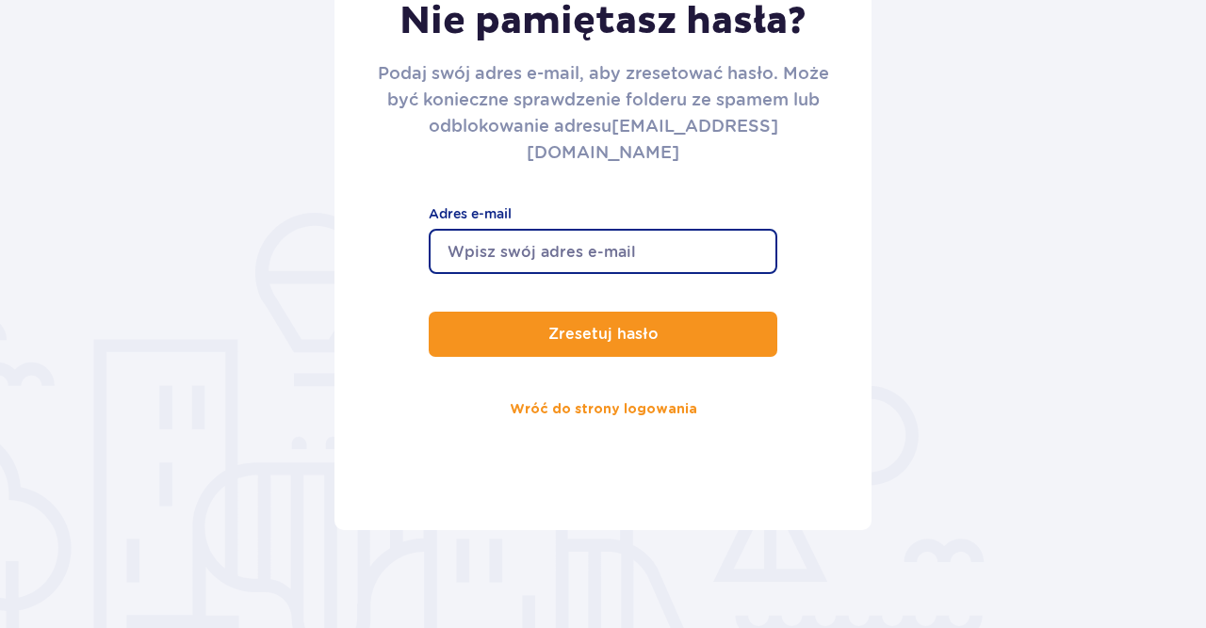
click at [628, 231] on input "Adres e-mail" at bounding box center [603, 251] width 349 height 45
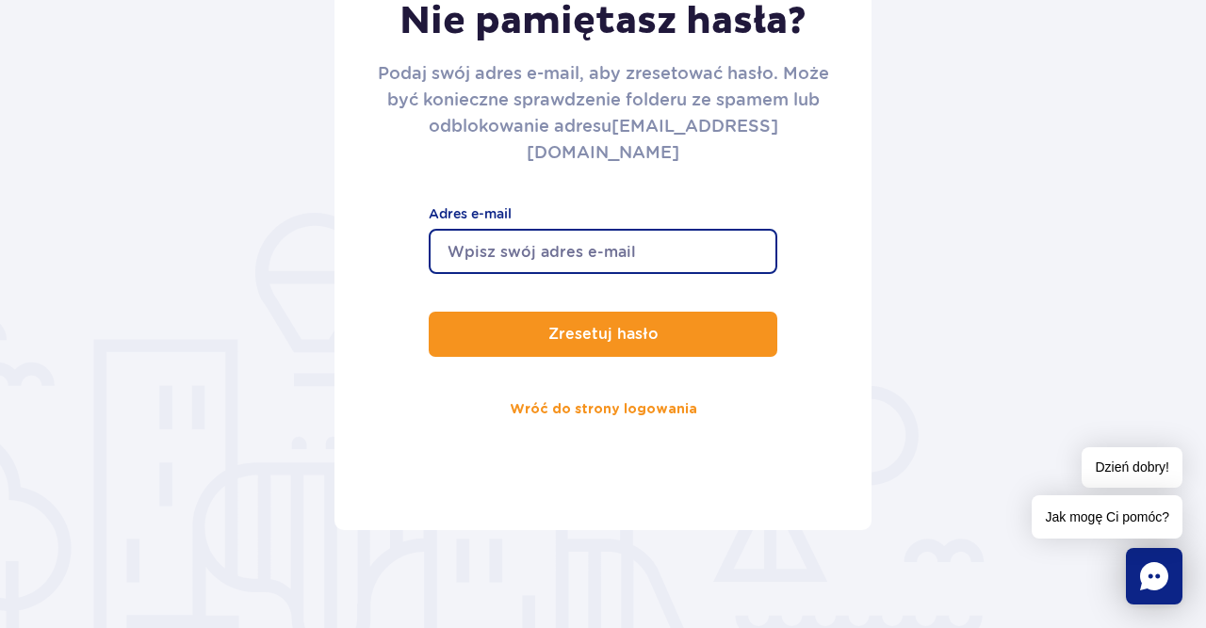
click at [628, 231] on input "Adres e-mail" at bounding box center [603, 251] width 349 height 45
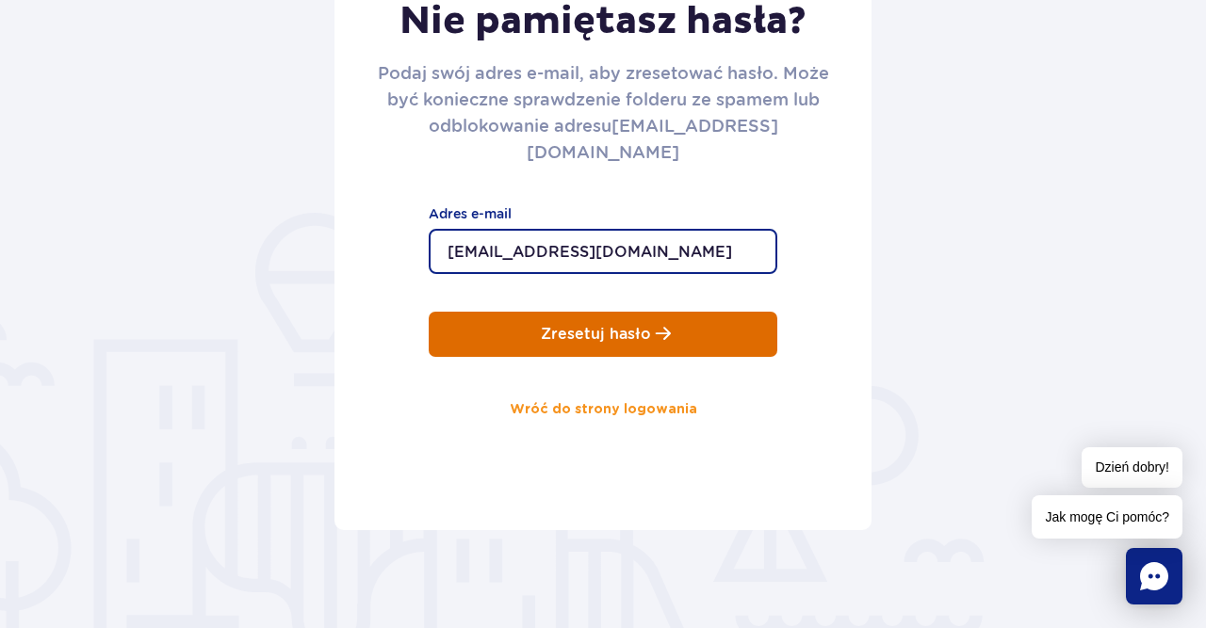
type input "[EMAIL_ADDRESS][DOMAIN_NAME]"
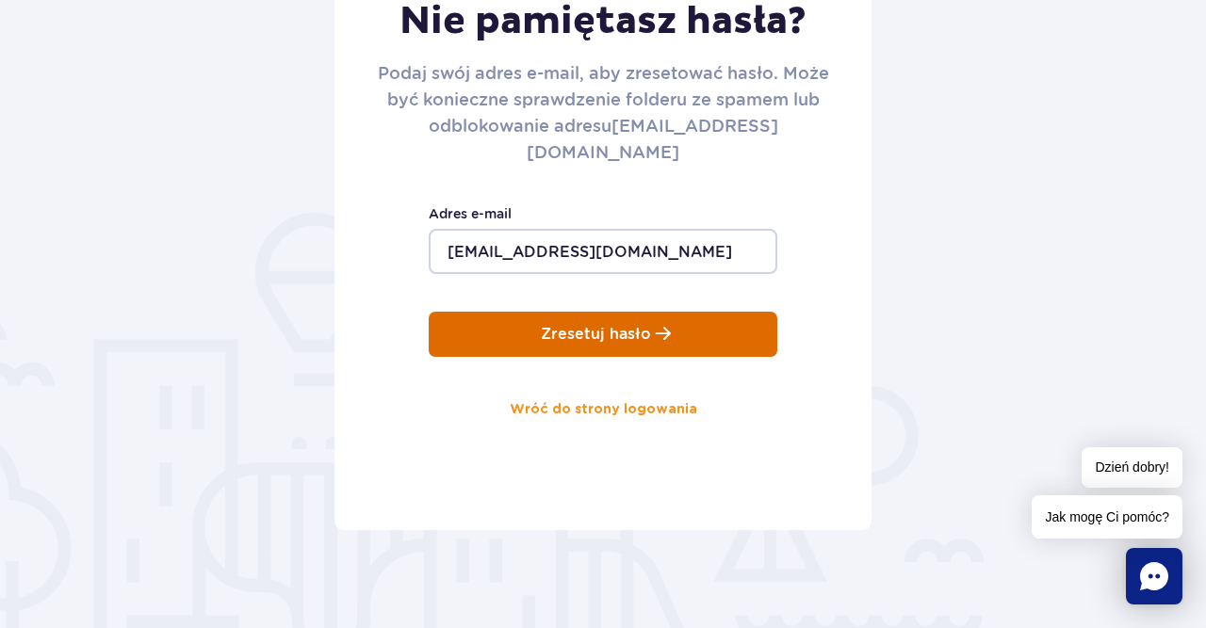
click at [596, 326] on p "Zresetuj hasło" at bounding box center [596, 334] width 110 height 17
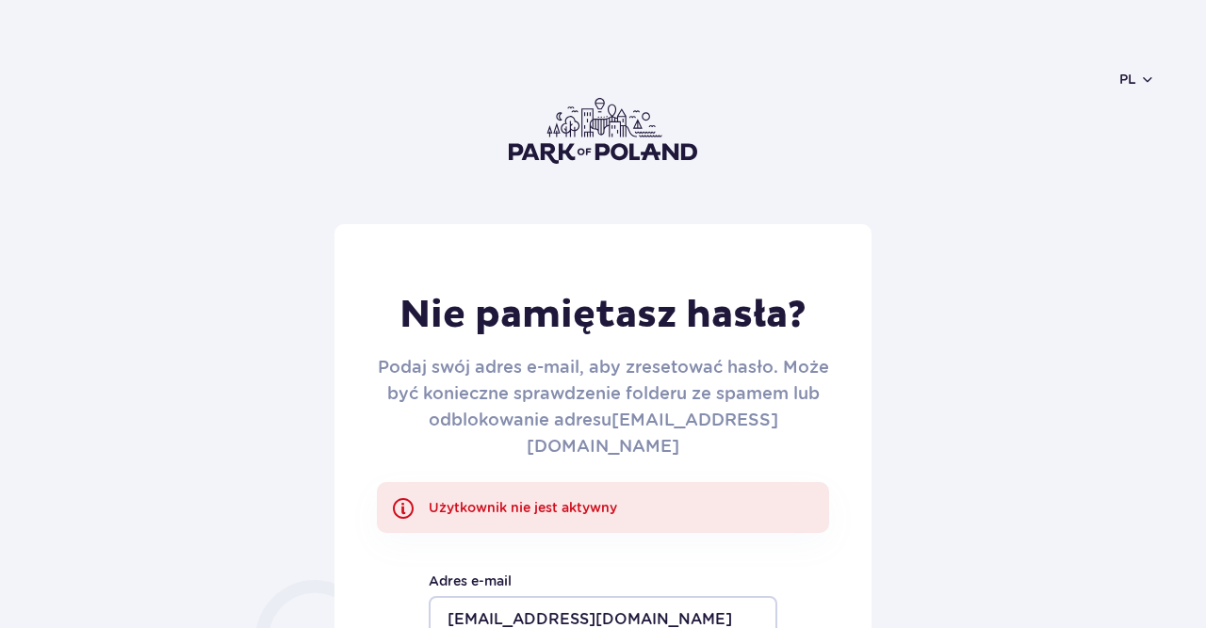
scroll to position [294, 0]
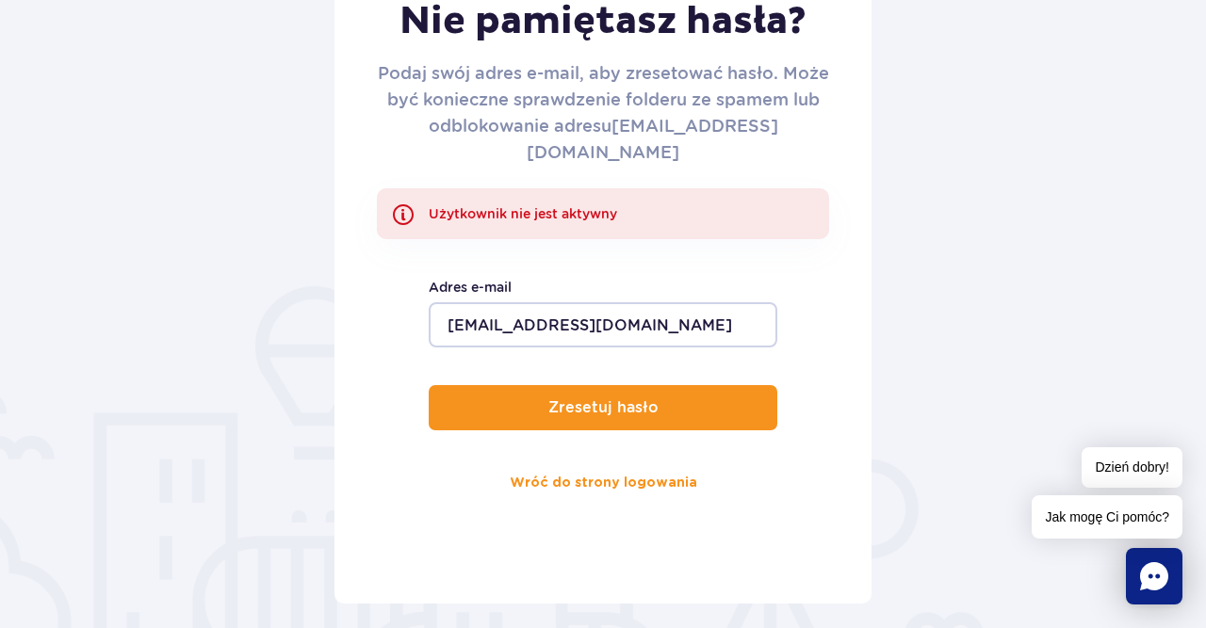
drag, startPoint x: 597, startPoint y: 128, endPoint x: 803, endPoint y: 129, distance: 205.4
click at [803, 129] on p "Podaj swój adres e-mail, aby zresetować hasło. Może być konieczne sprawdzenie f…" at bounding box center [603, 113] width 452 height 106
copy p "Podaj swój adres e-mail, aby zresetować hasło. Może być konieczne sprawdzenie f…"
click at [827, 141] on div "Nie pamiętasz hasła? Podaj swój adres e-mail, aby zresetować hasło. Może być ko…" at bounding box center [603, 122] width 452 height 249
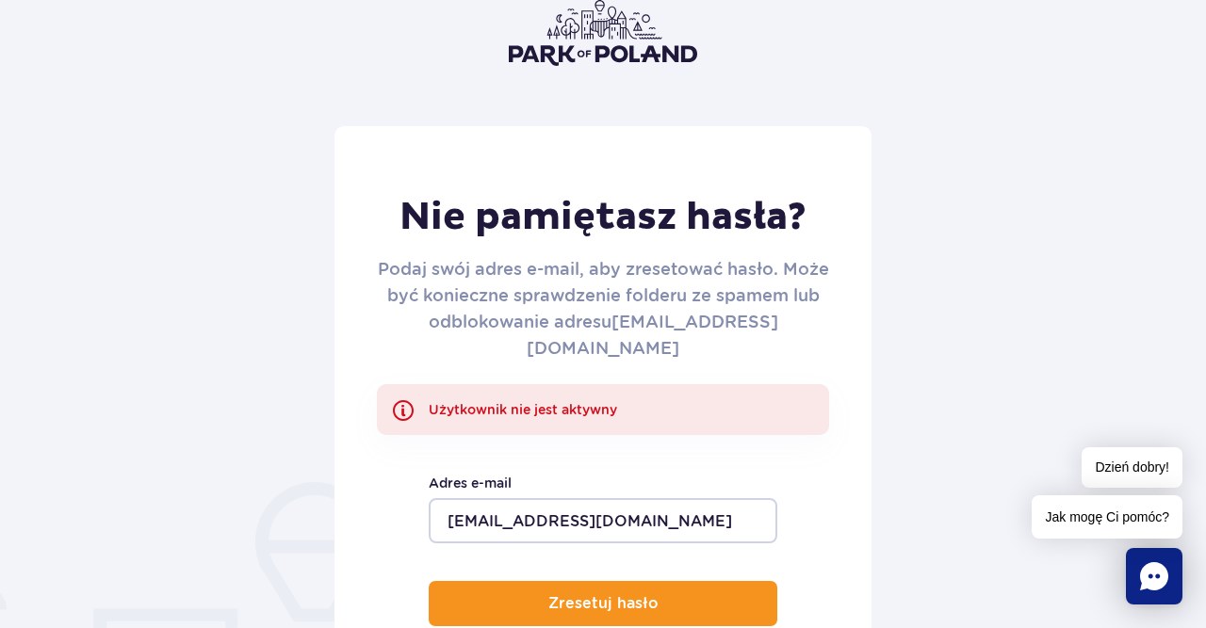
scroll to position [0, 0]
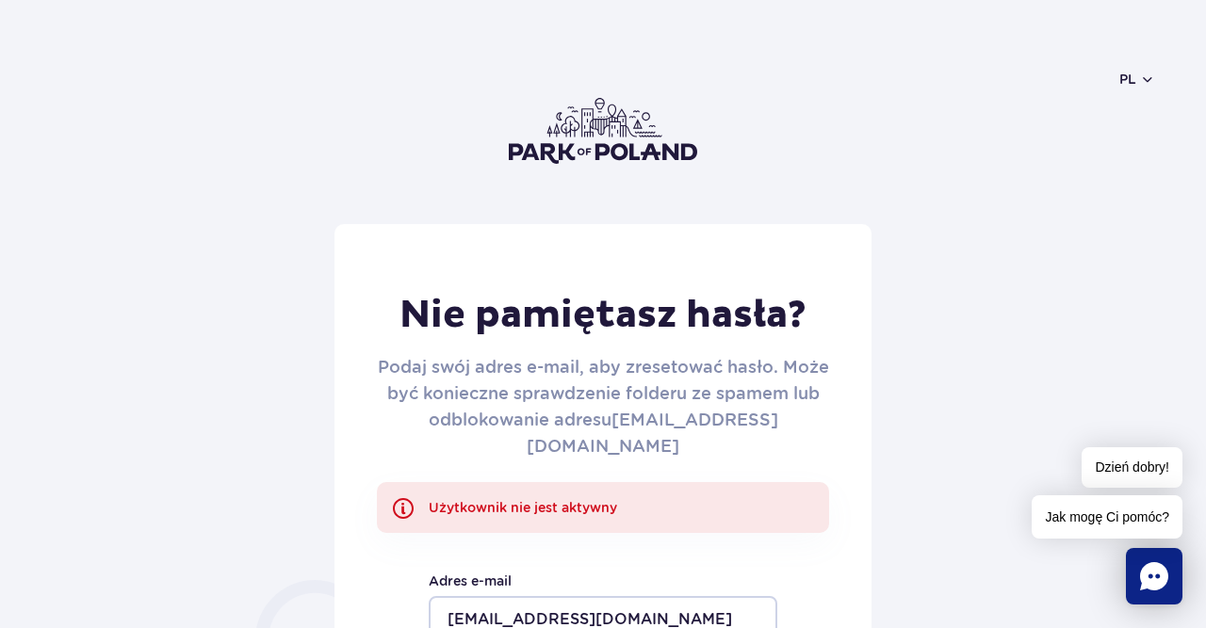
click at [1165, 572] on icon "Chat" at bounding box center [1154, 576] width 28 height 28
